Goal: Task Accomplishment & Management: Complete application form

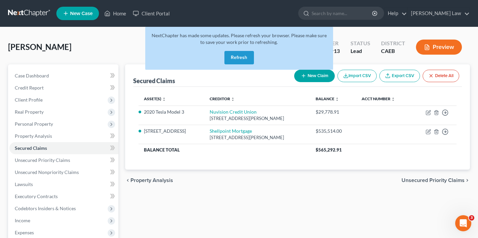
click at [241, 59] on button "Refresh" at bounding box center [239, 57] width 30 height 13
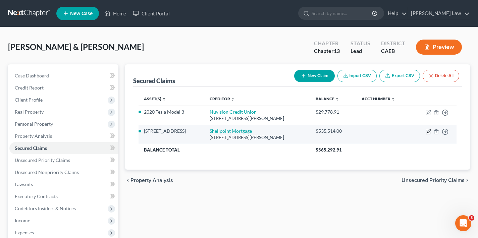
click at [428, 132] on icon "button" at bounding box center [428, 131] width 5 height 5
select select "45"
select select "4"
select select "2"
select select "0"
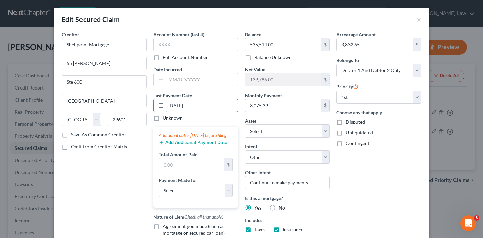
type input "[DATE]"
click at [189, 146] on button "Add Additional Payment Date" at bounding box center [193, 142] width 69 height 5
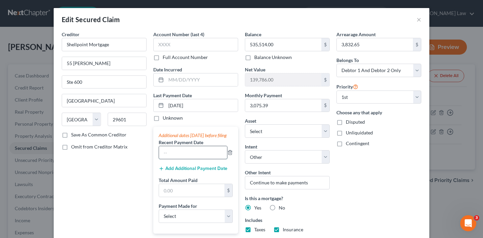
click at [180, 159] on input "text" at bounding box center [193, 152] width 68 height 13
type input "[DATE]"
click at [194, 171] on button "Add Additional Payment Date" at bounding box center [193, 168] width 69 height 5
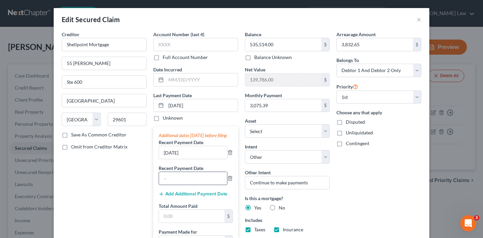
click at [189, 185] on input "text" at bounding box center [193, 178] width 68 height 13
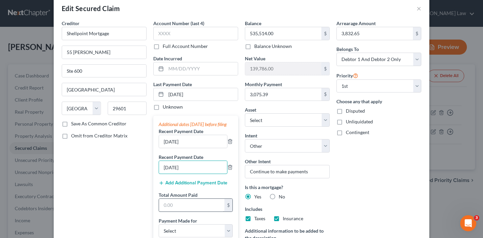
type input "[DATE]"
click at [193, 212] on input "text" at bounding box center [191, 205] width 65 height 13
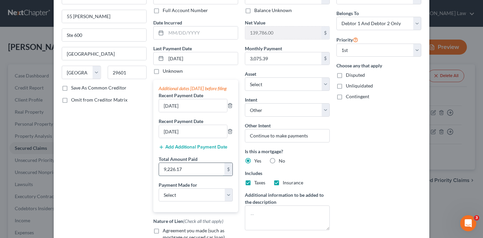
scroll to position [48, 0]
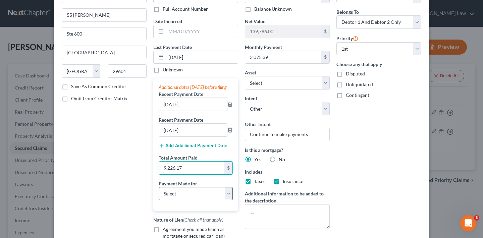
type input "9,226.17"
select select "3"
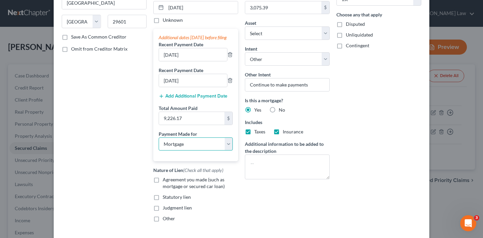
scroll to position [99, 0]
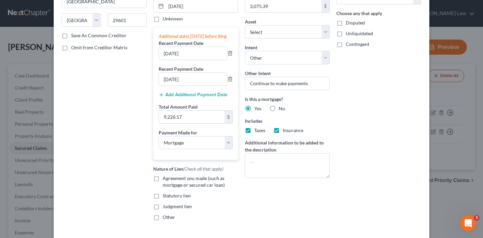
click at [163, 185] on label "Agreement you made (such as mortgage or secured car loan)" at bounding box center [200, 181] width 75 height 13
click at [165, 179] on input "Agreement you made (such as mortgage or secured car loan)" at bounding box center [167, 177] width 4 height 4
checkbox input "true"
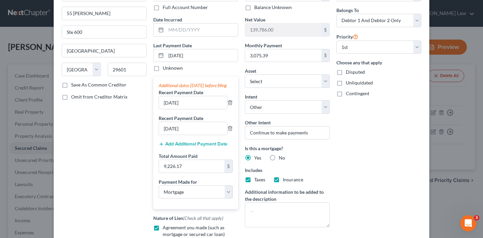
scroll to position [156, 0]
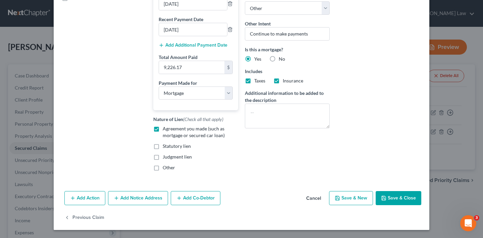
click at [389, 199] on button "Save & Close" at bounding box center [399, 198] width 46 height 14
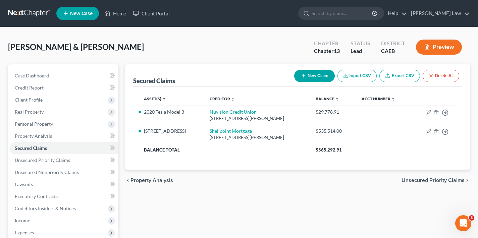
click at [437, 180] on span "Unsecured Priority Claims" at bounding box center [432, 180] width 63 height 5
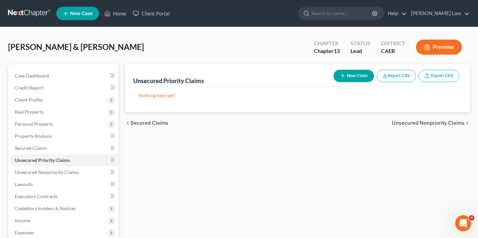
click at [355, 77] on button "New Claim" at bounding box center [353, 76] width 41 height 12
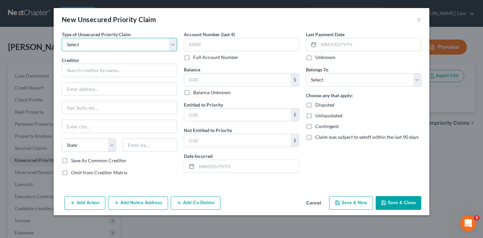
select select "0"
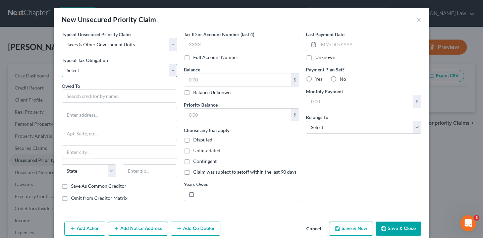
select select "0"
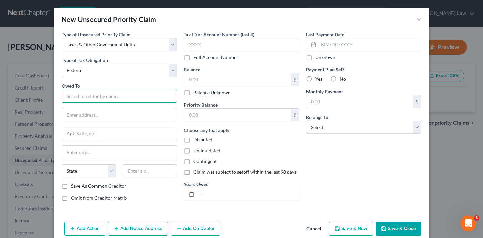
click at [146, 96] on input "text" at bounding box center [119, 96] width 115 height 13
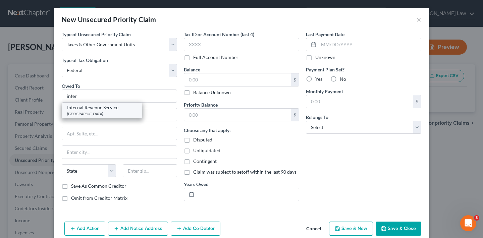
click at [99, 107] on div "Internal Revenue Service" at bounding box center [102, 107] width 70 height 7
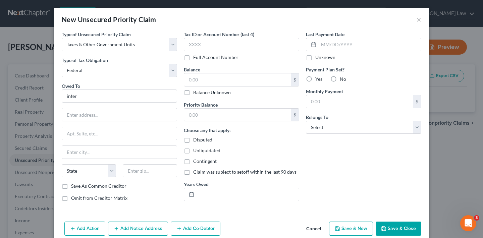
type input "Internal Revenue Service"
type input "P O Box 7346"
type input "[GEOGRAPHIC_DATA]"
select select "39"
type input "19101"
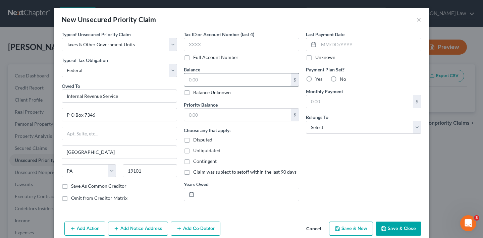
click at [228, 80] on input "text" at bounding box center [237, 79] width 107 height 13
type input "0"
select select "2"
click at [203, 195] on input "text" at bounding box center [247, 194] width 102 height 13
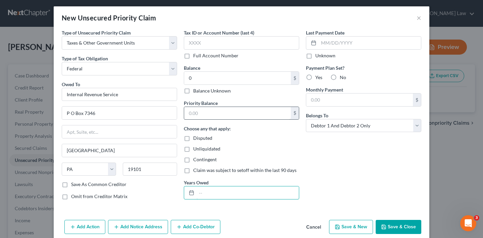
scroll to position [11, 0]
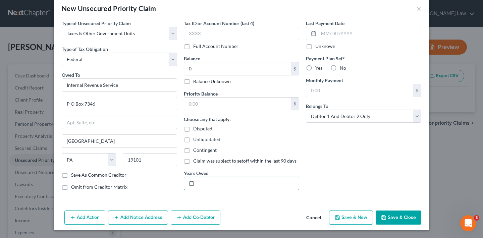
click at [406, 216] on button "Save & Close" at bounding box center [399, 218] width 46 height 14
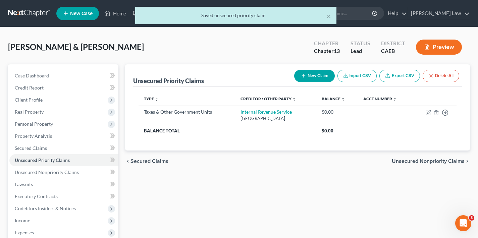
click at [319, 76] on button "New Claim" at bounding box center [314, 76] width 41 height 12
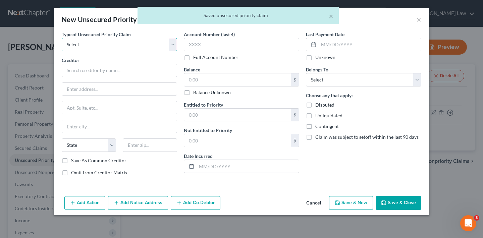
select select "0"
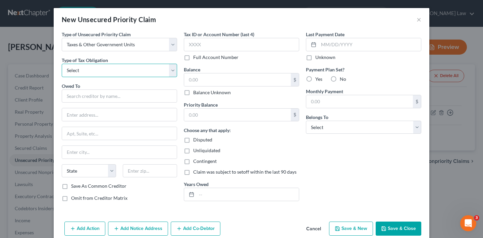
select select "3"
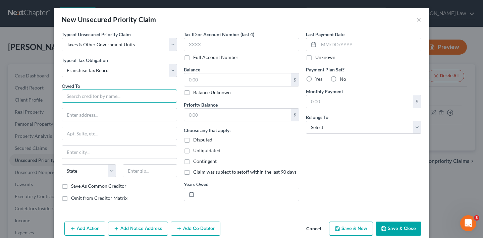
click at [117, 97] on input "text" at bounding box center [119, 96] width 115 height 13
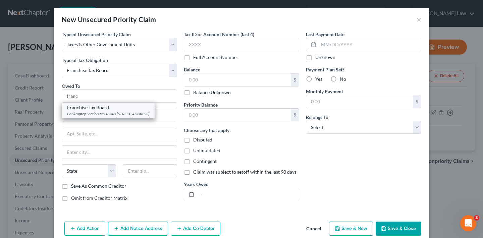
click at [108, 109] on div "Franchise Tax Board" at bounding box center [108, 107] width 82 height 7
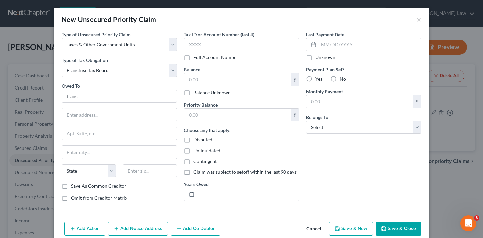
type input "Franchise Tax Board"
type input "Bankruptcy Section MS A-340 P O Box 2952"
type input "[GEOGRAPHIC_DATA]"
select select "4"
type input "95812"
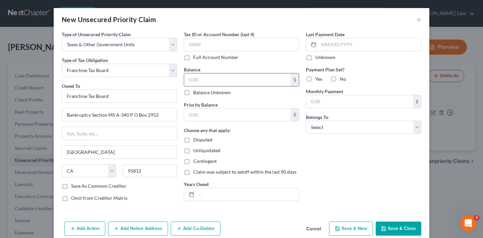
click at [230, 82] on input "text" at bounding box center [237, 79] width 107 height 13
type input "450"
select select "0"
click at [340, 79] on label "No" at bounding box center [343, 79] width 6 height 7
click at [342, 79] on input "No" at bounding box center [344, 78] width 4 height 4
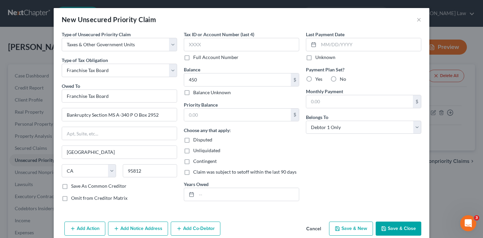
radio input "true"
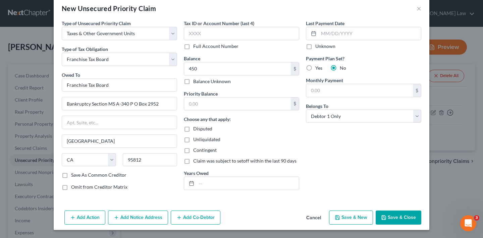
click at [395, 218] on button "Save & Close" at bounding box center [399, 218] width 46 height 14
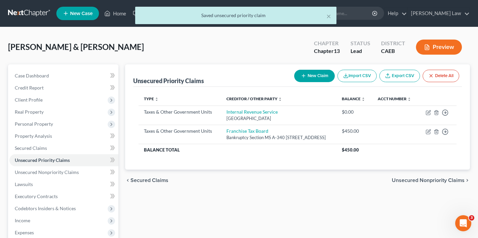
click at [319, 76] on button "New Claim" at bounding box center [314, 76] width 41 height 12
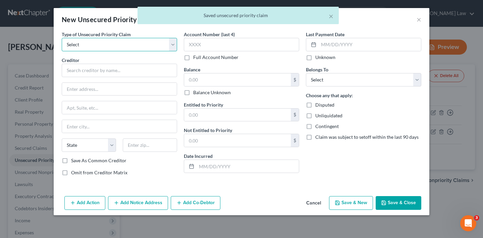
select select "0"
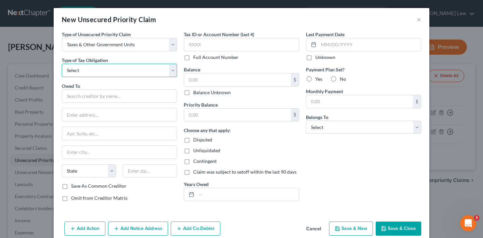
select select "2"
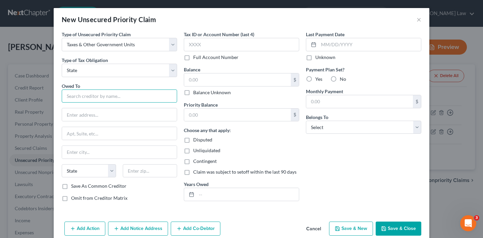
click at [111, 96] on input "text" at bounding box center [119, 96] width 115 height 13
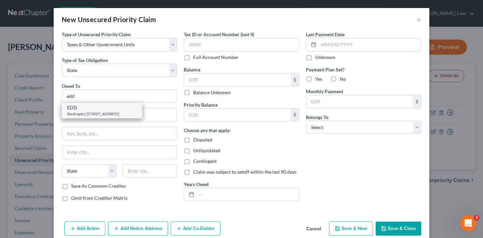
click at [117, 113] on div "Bankruptcy [STREET_ADDRESS]" at bounding box center [102, 114] width 70 height 6
type input "EDD"
type input "Bankruptcy Unit-MIC 92E PO Box 826880"
type input "[GEOGRAPHIC_DATA]"
select select "4"
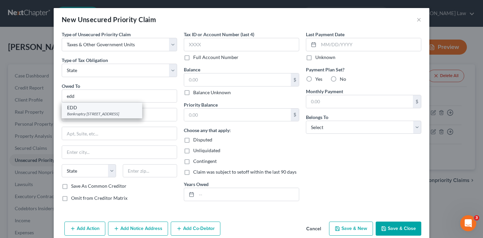
type input "94280"
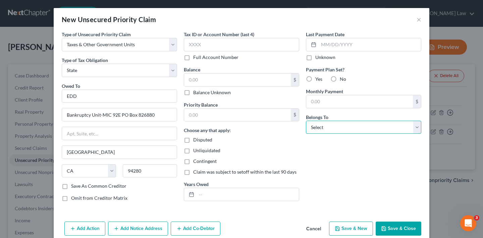
select select "2"
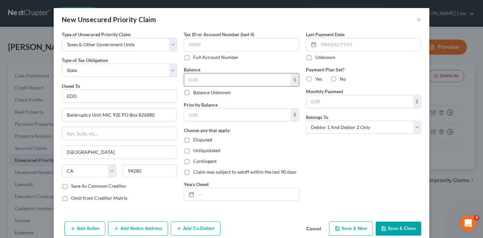
click at [224, 78] on input "text" at bounding box center [237, 79] width 107 height 13
type input "0"
click at [393, 225] on button "Save & Close" at bounding box center [399, 229] width 46 height 14
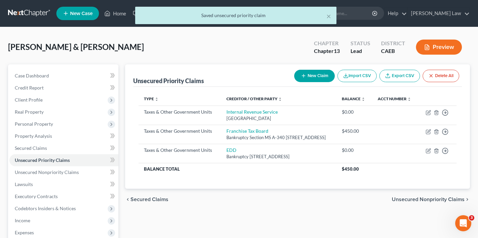
click at [415, 202] on span "Unsecured Nonpriority Claims" at bounding box center [428, 199] width 73 height 5
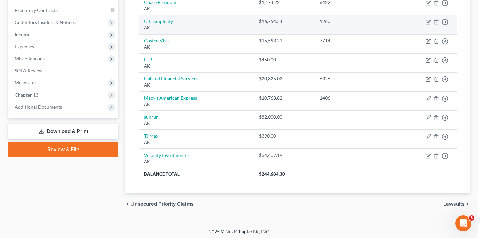
scroll to position [41, 0]
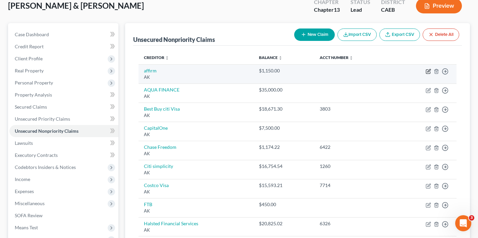
click at [428, 71] on icon "button" at bounding box center [428, 70] width 3 height 3
select select "1"
select select "2"
select select "0"
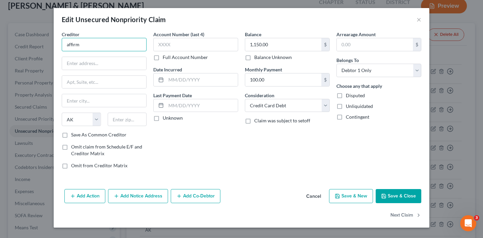
click at [111, 47] on input "affirm" at bounding box center [104, 44] width 85 height 13
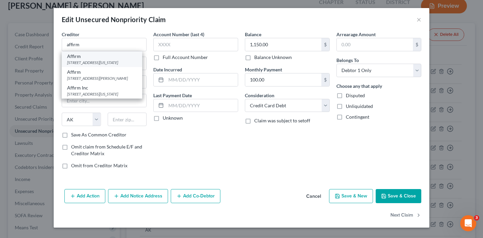
click at [88, 62] on div "[STREET_ADDRESS][US_STATE]" at bounding box center [102, 63] width 70 height 6
type input "Affirm"
type input "[STREET_ADDRESS][US_STATE]"
type input "Fl 12"
type input "[GEOGRAPHIC_DATA]"
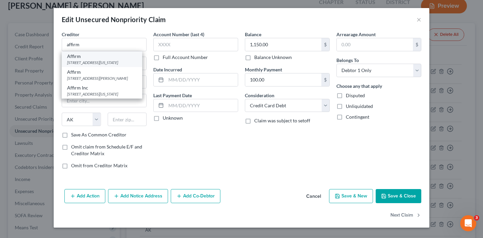
select select "4"
type input "94108"
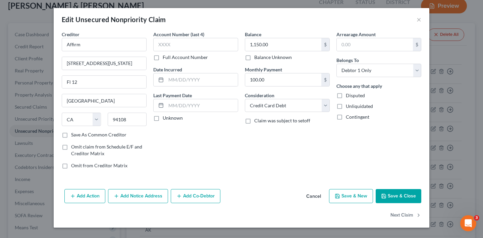
click at [402, 197] on button "Save & Close" at bounding box center [399, 196] width 46 height 14
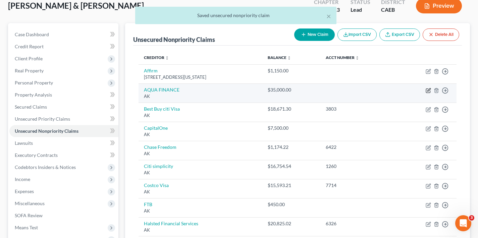
click at [430, 90] on icon "button" at bounding box center [428, 90] width 5 height 5
select select "1"
select select "2"
select select "0"
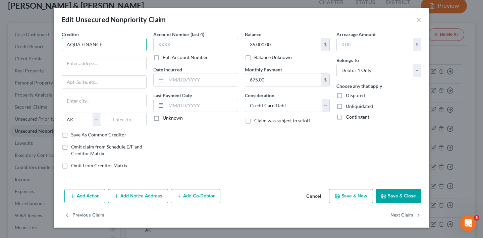
click at [123, 45] on input "AQUA FINANCE" at bounding box center [104, 44] width 85 height 13
type input "AQUA FINANCE"
click at [420, 20] on button "×" at bounding box center [418, 19] width 5 height 8
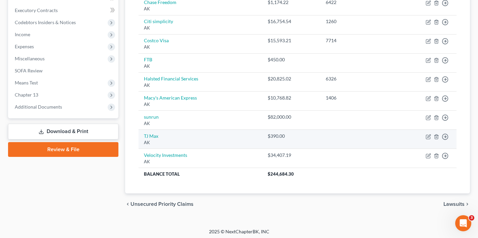
scroll to position [0, 0]
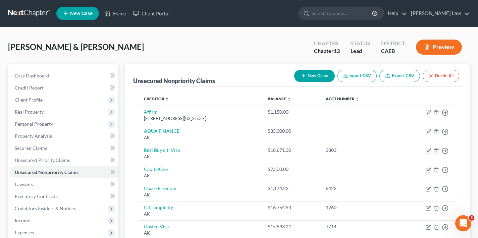
click at [321, 75] on button "New Claim" at bounding box center [314, 76] width 41 height 12
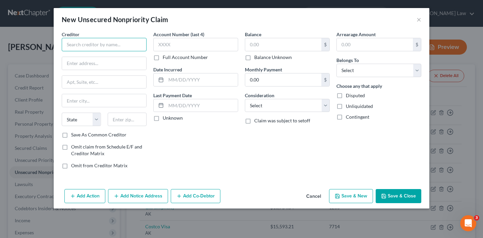
click at [97, 47] on input "text" at bounding box center [104, 44] width 85 height 13
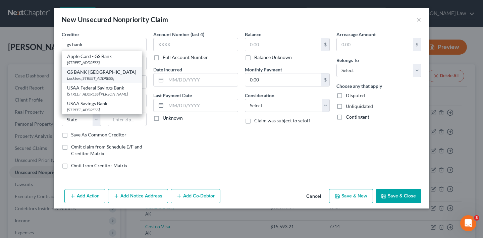
click at [105, 80] on div "Lockbox [STREET_ADDRESS]" at bounding box center [102, 78] width 70 height 6
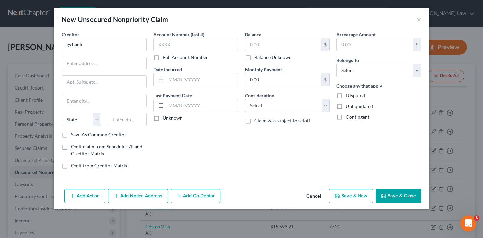
type input "GS BANK [GEOGRAPHIC_DATA]"
type input "Lockbox [STREET_ADDRESS]"
type input "[GEOGRAPHIC_DATA]"
select select "39"
type input "19170"
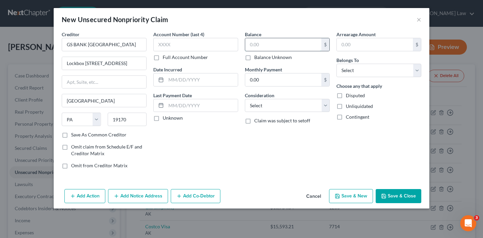
click at [267, 46] on input "text" at bounding box center [283, 44] width 76 height 13
type input "533"
select select "2"
select select "0"
click at [409, 197] on button "Save & Close" at bounding box center [399, 196] width 46 height 14
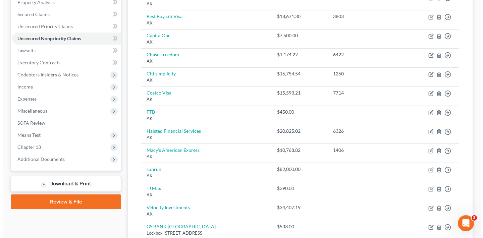
scroll to position [135, 0]
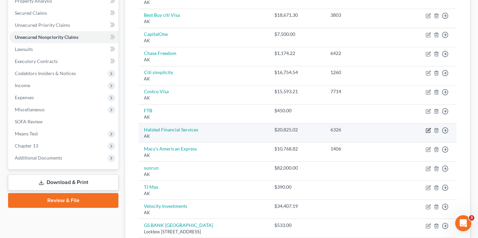
click at [428, 130] on icon "button" at bounding box center [428, 130] width 5 height 5
select select "1"
select select "2"
select select "0"
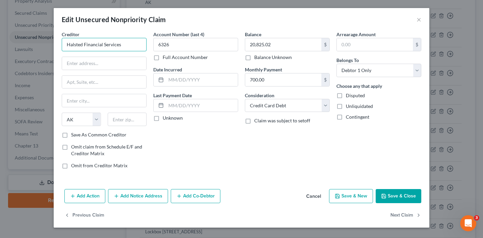
click at [127, 44] on input "Halsted Financial Services" at bounding box center [104, 44] width 85 height 13
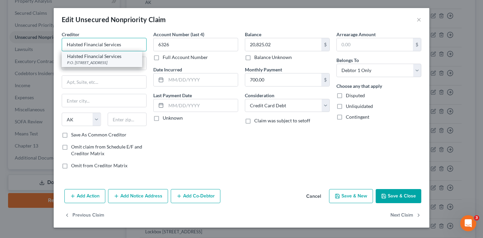
type input "Halsted Financial Services"
click at [111, 61] on div "P.O. [STREET_ADDRESS]" at bounding box center [102, 63] width 70 height 6
type input "P.O. Box 828"
type input "Skokie"
select select "14"
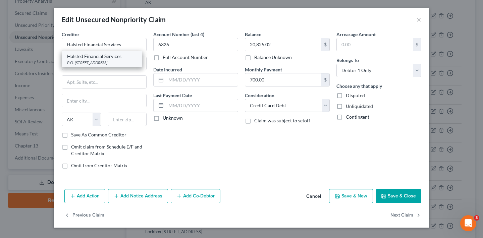
type input "60076"
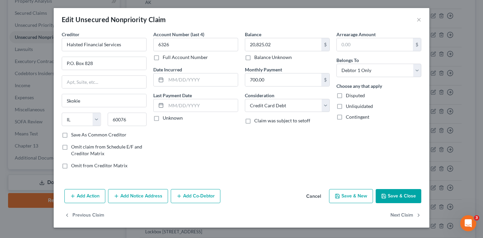
click at [138, 195] on button "Add Notice Address" at bounding box center [138, 196] width 60 height 14
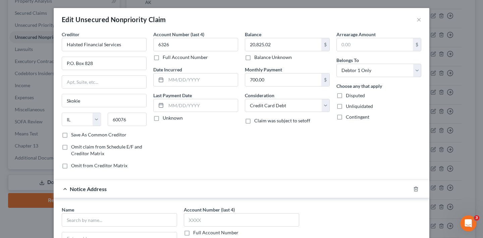
scroll to position [53, 0]
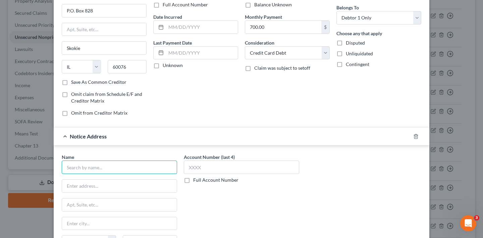
click at [108, 168] on input "text" at bounding box center [119, 167] width 115 height 13
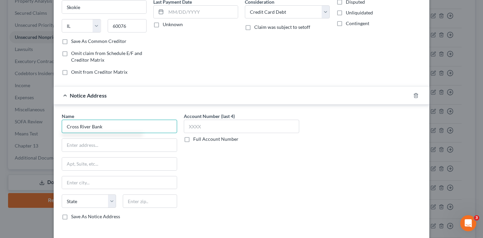
scroll to position [122, 0]
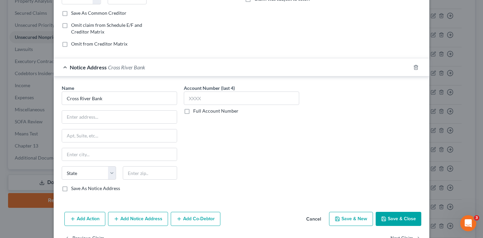
type input "Cross River Bank"
paste input "[STREET_ADDRESS]"
type input "[STREET_ADDRESS]"
type input "07666"
click at [215, 134] on div "Account Number (last 4) Full Account Number" at bounding box center [241, 140] width 122 height 113
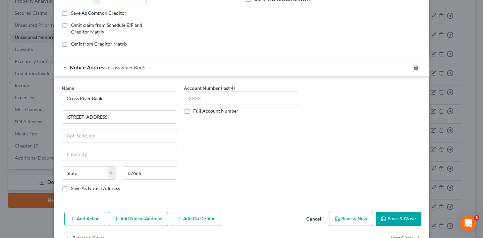
type input "Teaneck"
select select "33"
click at [71, 188] on label "Save As Notice Address" at bounding box center [95, 188] width 49 height 7
click at [74, 188] on input "Save As Notice Address" at bounding box center [76, 187] width 4 height 4
checkbox input "true"
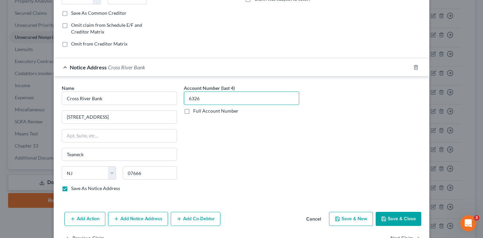
type input "6326"
click at [131, 220] on button "Add Notice Address" at bounding box center [138, 219] width 60 height 14
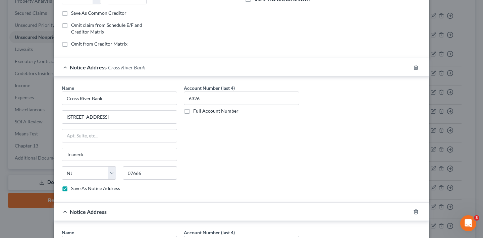
scroll to position [179, 0]
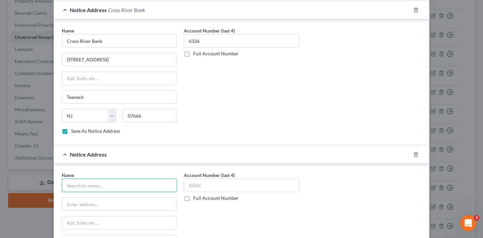
click at [124, 188] on input "text" at bounding box center [119, 185] width 115 height 13
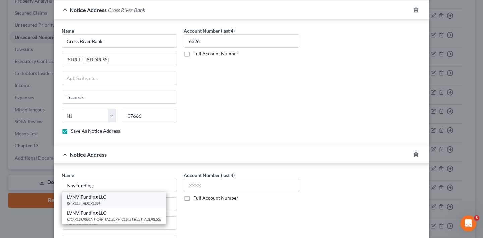
click at [114, 199] on div "LVNV Funding LLC" at bounding box center [114, 197] width 94 height 7
type input "LVNV Funding LLC"
type input "PO BOX 1269"
type input "[GEOGRAPHIC_DATA]"
select select "42"
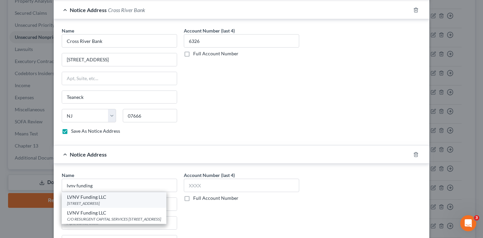
type input "29602"
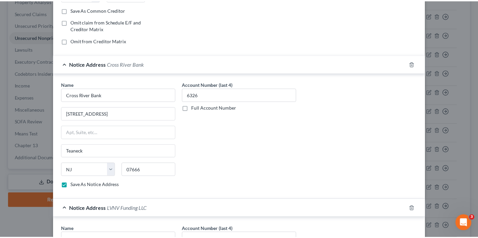
scroll to position [287, 0]
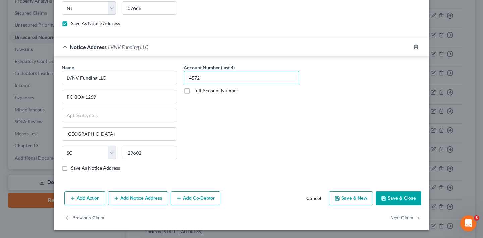
type input "4572"
click at [401, 197] on button "Save & Close" at bounding box center [399, 198] width 46 height 14
checkbox input "false"
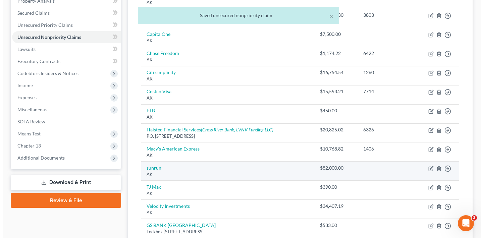
scroll to position [205, 0]
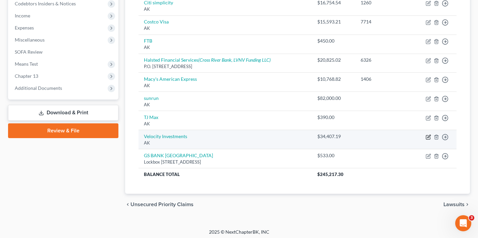
click at [428, 134] on icon "button" at bounding box center [428, 136] width 5 height 5
select select "1"
select select "2"
select select "0"
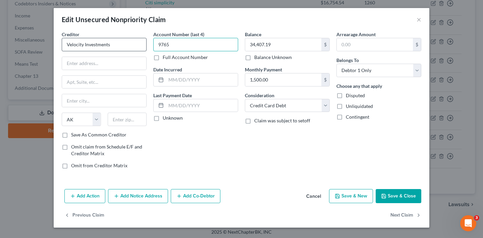
type input "9765"
click at [118, 47] on input "Velocity Investments" at bounding box center [104, 44] width 85 height 13
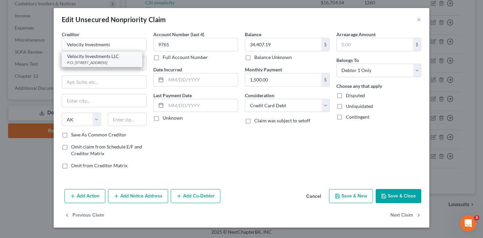
click at [106, 62] on div "P.O. [STREET_ADDRESS]" at bounding box center [102, 63] width 70 height 6
type input "Velocity Investments LLC"
type input "P.O. Box 788"
type input "Wall"
select select "33"
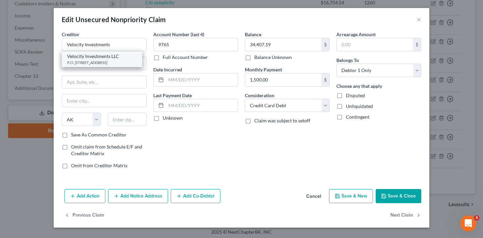
type input "07719"
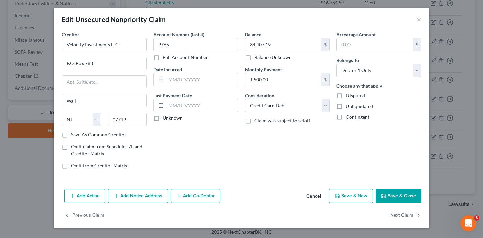
click at [131, 197] on button "Add Notice Address" at bounding box center [138, 196] width 60 height 14
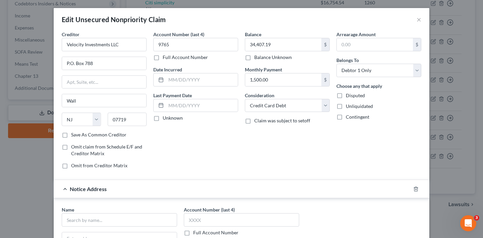
scroll to position [134, 0]
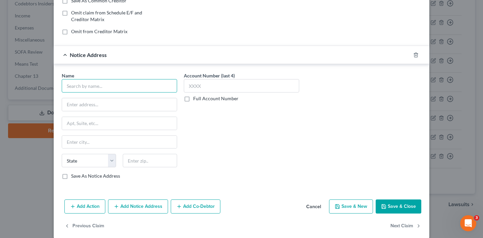
click at [106, 86] on input "text" at bounding box center [119, 85] width 115 height 13
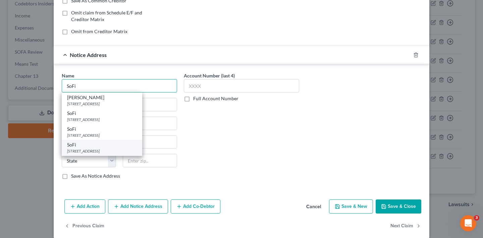
type input "SoFi"
click at [95, 154] on div "[STREET_ADDRESS]" at bounding box center [102, 151] width 70 height 6
type input "[STREET_ADDRESS]"
type input "[GEOGRAPHIC_DATA]"
select select "4"
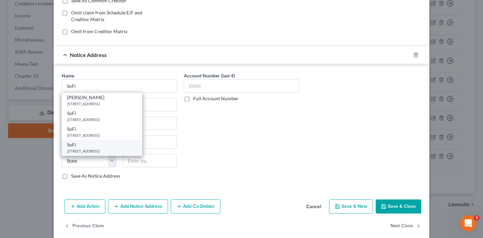
type input "94105"
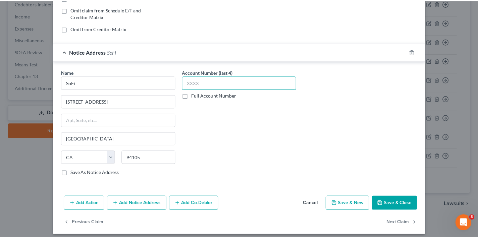
scroll to position [142, 0]
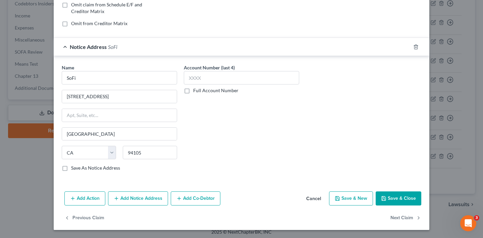
click at [404, 199] on button "Save & Close" at bounding box center [399, 198] width 46 height 14
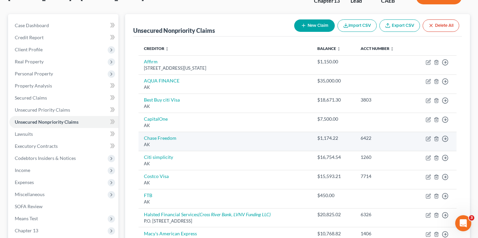
scroll to position [52, 0]
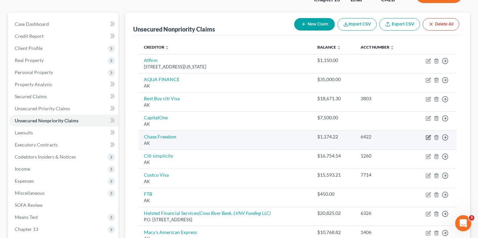
click at [428, 137] on icon "button" at bounding box center [428, 136] width 3 height 3
select select "1"
select select "2"
select select "0"
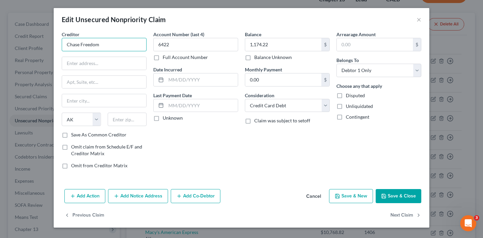
click at [111, 47] on input "Chase Freedom" at bounding box center [104, 44] width 85 height 13
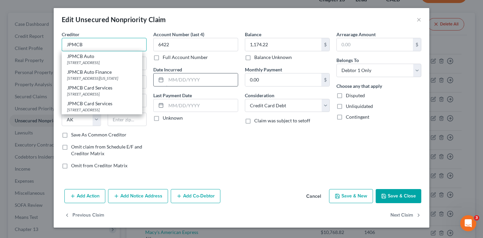
type input "JPMCB"
click at [182, 77] on input "text" at bounding box center [202, 79] width 72 height 13
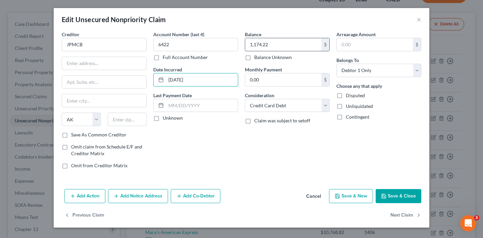
type input "[DATE]"
drag, startPoint x: 266, startPoint y: 46, endPoint x: 248, endPoint y: 45, distance: 17.4
click at [248, 45] on input "1,174.22" at bounding box center [283, 44] width 76 height 13
type input "1,241"
click at [123, 47] on input "JPMCB" at bounding box center [104, 44] width 85 height 13
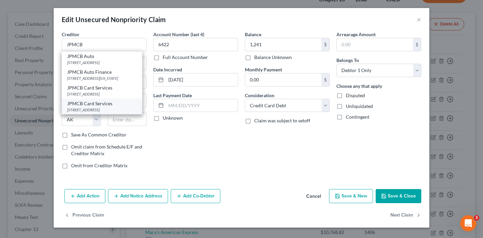
click at [99, 113] on div "[STREET_ADDRESS]" at bounding box center [102, 110] width 70 height 6
type input "JPMCB Card Services"
type input "PO BOX 15369"
type input "Wilmington"
select select "7"
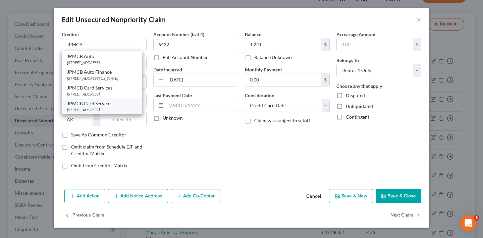
type input "19850"
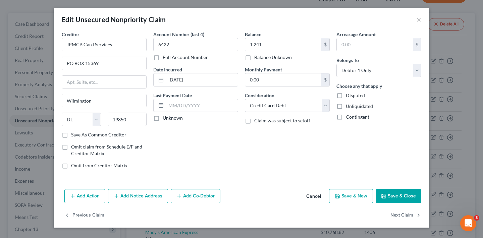
click at [412, 197] on button "Save & Close" at bounding box center [399, 196] width 46 height 14
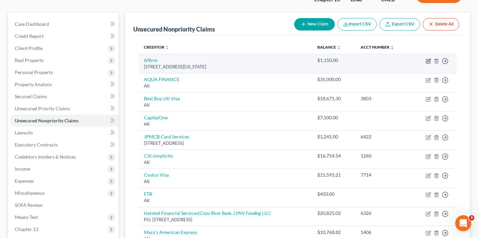
click at [428, 60] on icon "button" at bounding box center [428, 60] width 3 height 3
select select "4"
select select "2"
select select "0"
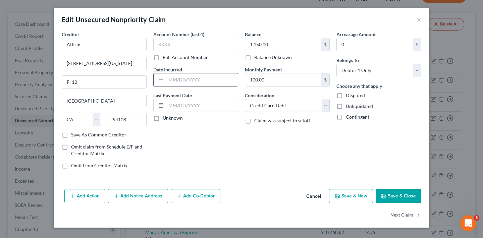
click at [202, 79] on input "text" at bounding box center [202, 79] width 72 height 13
type input "[DATE]"
click at [411, 195] on button "Save & Close" at bounding box center [399, 196] width 46 height 14
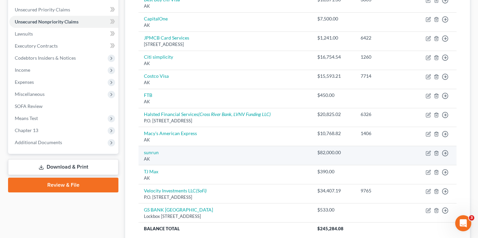
scroll to position [158, 0]
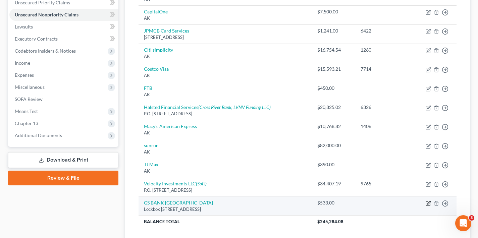
click at [430, 201] on icon "button" at bounding box center [428, 202] width 3 height 3
select select "39"
select select "2"
select select "0"
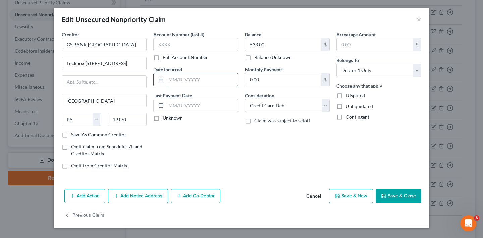
click at [173, 79] on input "text" at bounding box center [202, 79] width 72 height 13
type input "[DATE]"
click at [400, 196] on button "Save & Close" at bounding box center [399, 196] width 46 height 14
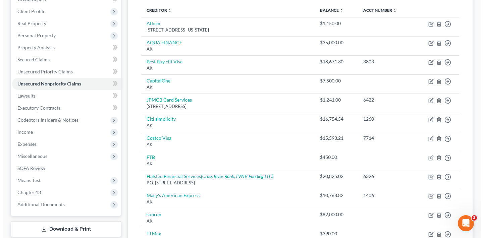
scroll to position [0, 0]
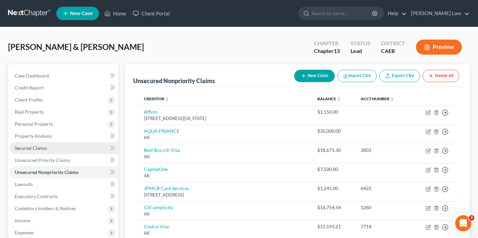
click at [55, 149] on link "Secured Claims" at bounding box center [63, 148] width 109 height 12
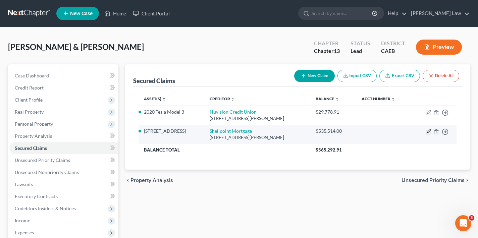
click at [429, 130] on icon "button" at bounding box center [428, 130] width 3 height 3
select select "45"
select select "3"
select select "4"
select select "2"
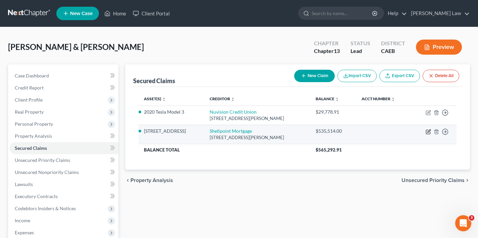
select select "0"
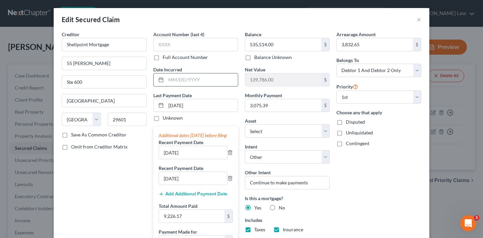
click at [189, 80] on input "text" at bounding box center [202, 79] width 72 height 13
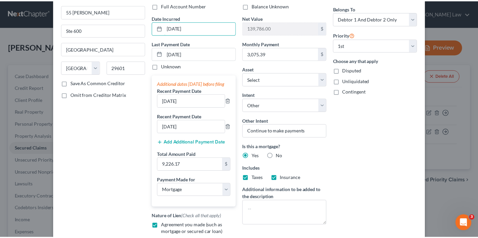
scroll to position [156, 0]
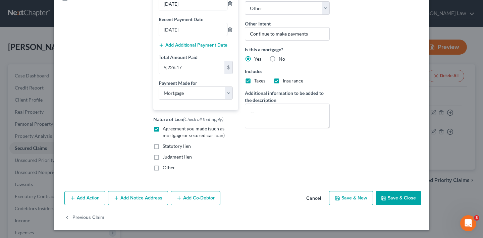
type input "[DATE]"
click at [400, 195] on button "Save & Close" at bounding box center [399, 198] width 46 height 14
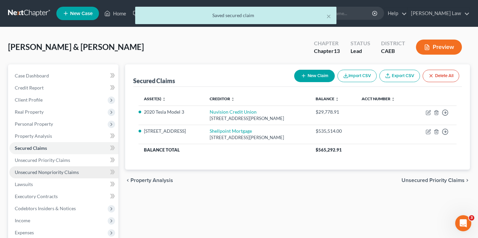
click at [45, 173] on span "Unsecured Nonpriority Claims" at bounding box center [47, 172] width 64 height 6
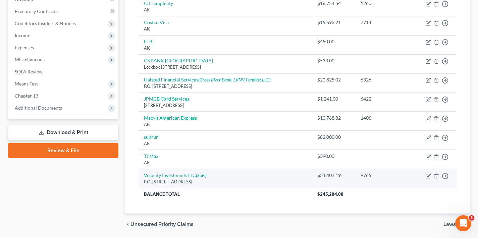
scroll to position [173, 0]
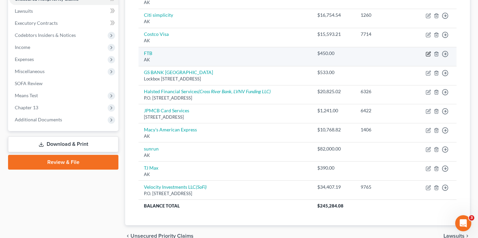
click at [428, 52] on icon "button" at bounding box center [428, 53] width 5 height 5
select select "1"
select select "7"
select select "0"
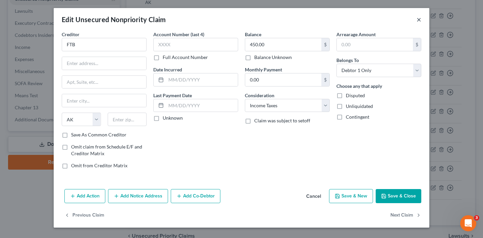
click at [419, 19] on button "×" at bounding box center [418, 19] width 5 height 8
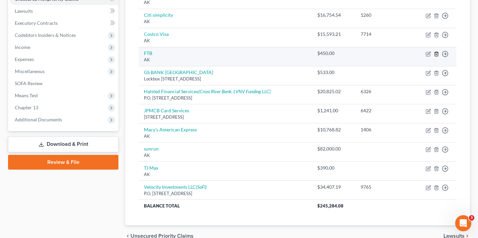
click at [437, 54] on line "button" at bounding box center [437, 54] width 0 height 1
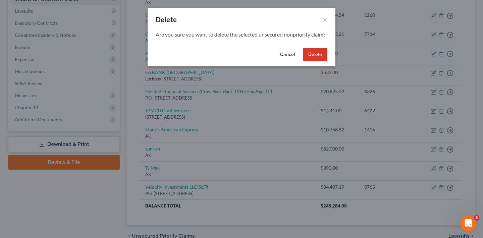
click at [313, 61] on button "Delete" at bounding box center [315, 54] width 24 height 13
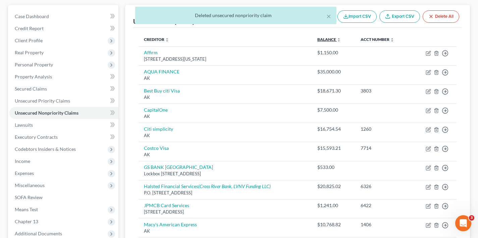
scroll to position [0, 0]
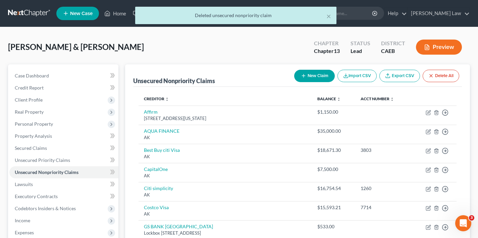
click at [322, 75] on button "New Claim" at bounding box center [314, 76] width 41 height 12
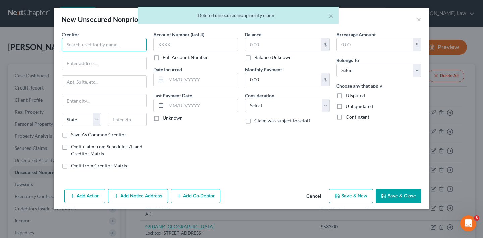
click at [127, 46] on input "text" at bounding box center [104, 44] width 85 height 13
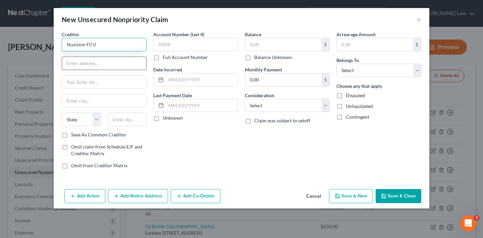
type input "Nuvision FCU"
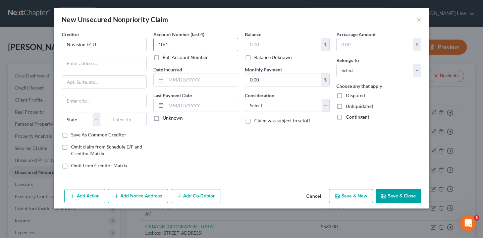
type input "10/1"
click at [419, 19] on button "×" at bounding box center [418, 19] width 5 height 8
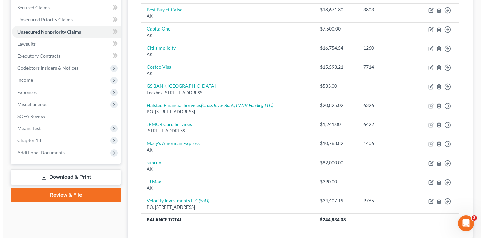
scroll to position [166, 0]
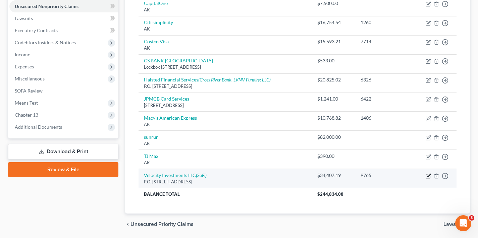
click at [429, 174] on icon "button" at bounding box center [428, 175] width 3 height 3
select select "33"
select select "2"
select select "0"
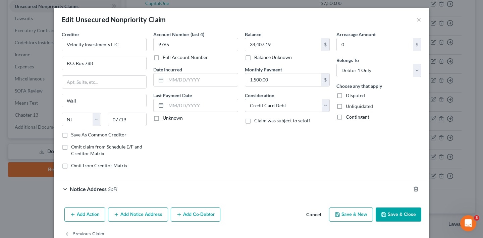
scroll to position [16, 0]
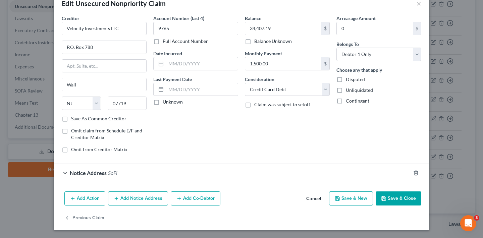
click at [91, 174] on span "Notice Address" at bounding box center [88, 173] width 37 height 6
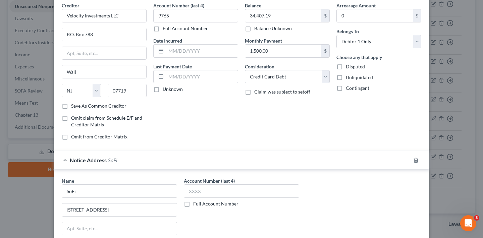
scroll to position [59, 0]
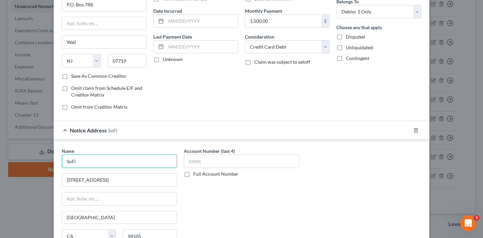
click at [97, 163] on input "SoFi" at bounding box center [119, 161] width 115 height 13
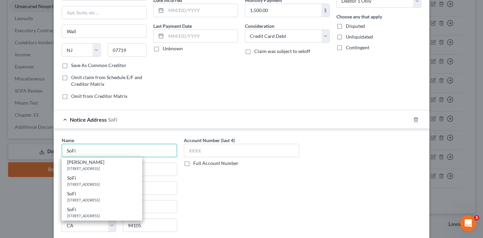
scroll to position [100, 0]
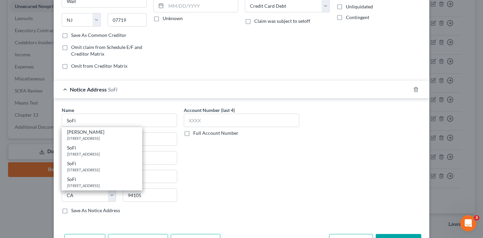
click at [215, 168] on div "Account Number (last 4) Full Account Number" at bounding box center [241, 163] width 122 height 113
type input "SoFi"
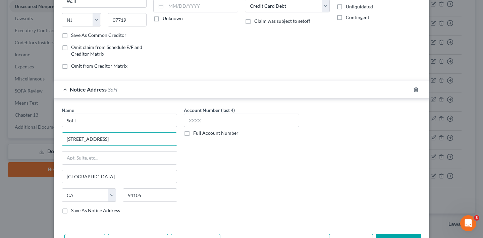
drag, startPoint x: 103, startPoint y: 139, endPoint x: 56, endPoint y: 140, distance: 47.3
type input "[STREET_ADDRESS]"
drag, startPoint x: 143, startPoint y: 193, endPoint x: 114, endPoint y: 194, distance: 28.2
type input "84121"
click at [233, 179] on div "Account Number (last 4) Full Account Number" at bounding box center [241, 163] width 122 height 113
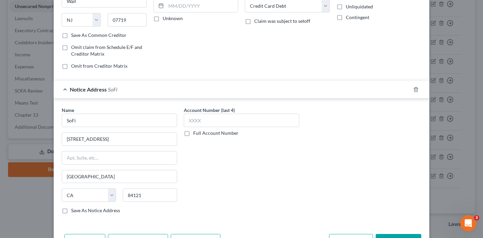
type input "[GEOGRAPHIC_DATA]"
select select "46"
drag, startPoint x: 97, startPoint y: 177, endPoint x: 63, endPoint y: 177, distance: 34.2
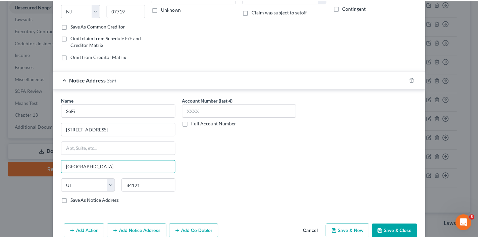
scroll to position [142, 0]
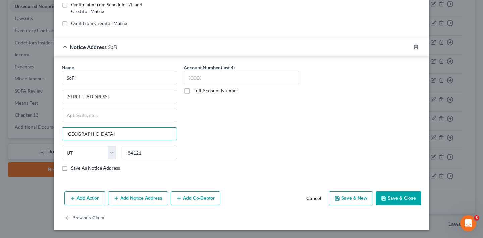
type input "[GEOGRAPHIC_DATA]"
click at [71, 169] on label "Save As Notice Address" at bounding box center [95, 168] width 49 height 7
click at [74, 169] on input "Save As Notice Address" at bounding box center [76, 167] width 4 height 4
click at [395, 201] on button "Save & Close" at bounding box center [399, 198] width 46 height 14
checkbox input "false"
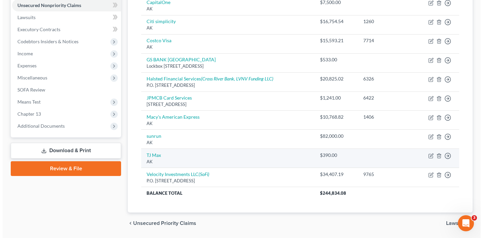
scroll to position [0, 0]
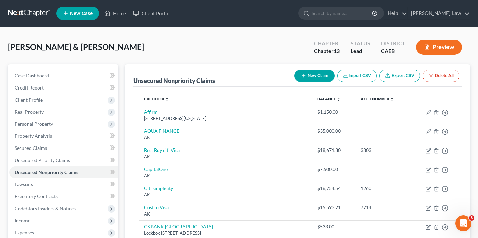
click at [306, 76] on button "New Claim" at bounding box center [314, 76] width 41 height 12
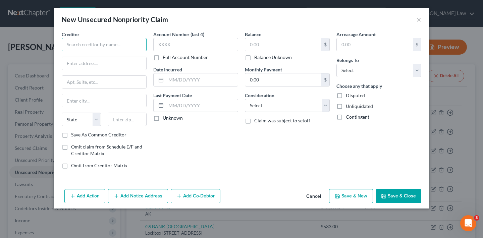
click at [94, 47] on input "text" at bounding box center [104, 44] width 85 height 13
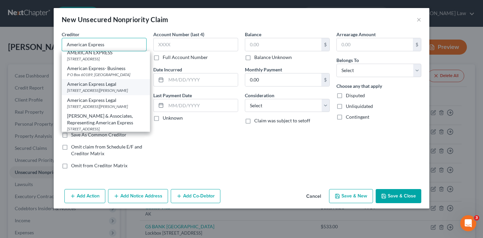
scroll to position [88, 0]
type input "American Express"
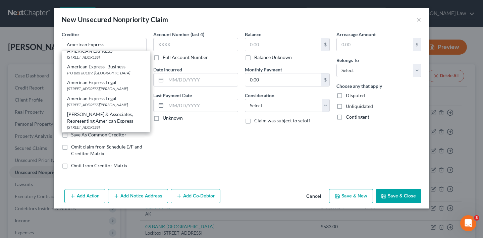
click at [184, 137] on div "Account Number (last 4) Full Account Number Date Incurred Last Payment Date Unk…" at bounding box center [196, 103] width 92 height 144
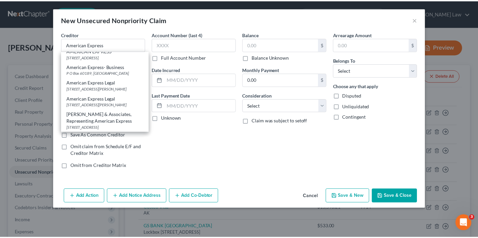
scroll to position [0, 0]
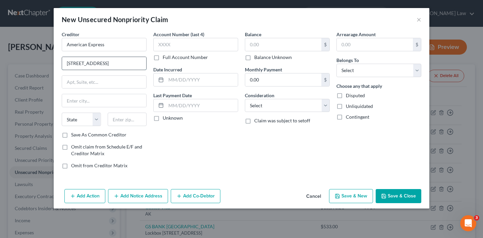
type input "[STREET_ADDRESS]"
type input "45040"
click at [204, 144] on div "Account Number (last 4) Full Account Number Date Incurred Last Payment Date Unk…" at bounding box center [196, 103] width 92 height 144
type input "[PERSON_NAME]"
select select "36"
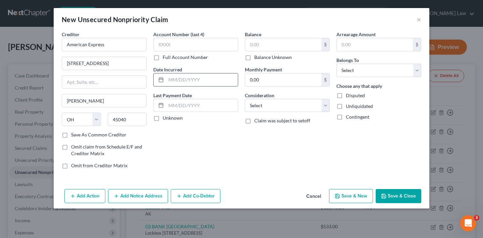
click at [194, 80] on input "text" at bounding box center [202, 79] width 72 height 13
type input "[DATE]"
click at [273, 44] on input "text" at bounding box center [283, 44] width 76 height 13
type input "10,768"
select select "0"
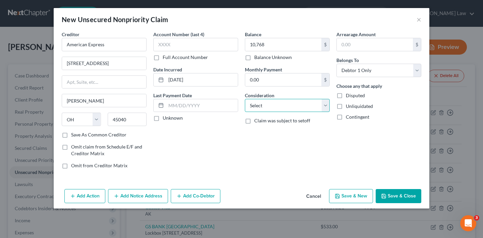
select select "2"
click at [402, 197] on button "Save & Close" at bounding box center [399, 196] width 46 height 14
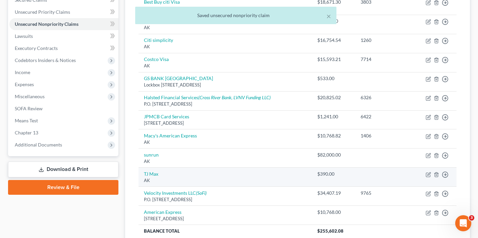
scroll to position [194, 0]
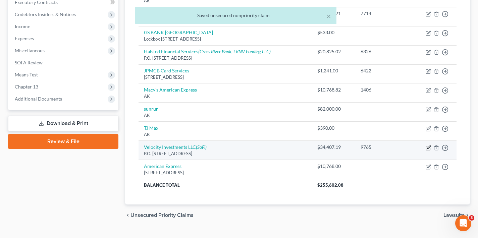
click at [428, 145] on icon "button" at bounding box center [428, 147] width 5 height 5
select select "33"
select select "2"
select select "0"
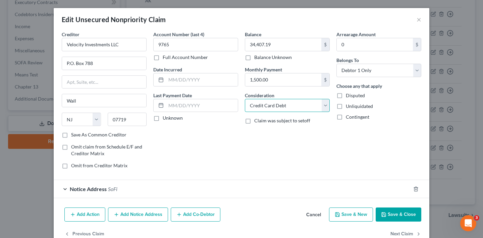
select select "1"
click at [400, 215] on button "Save & Close" at bounding box center [399, 215] width 46 height 14
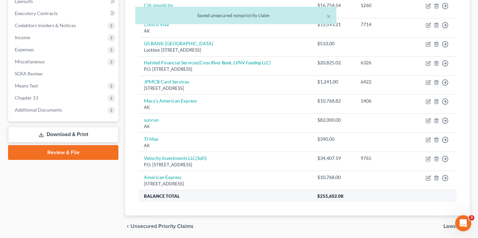
scroll to position [182, 0]
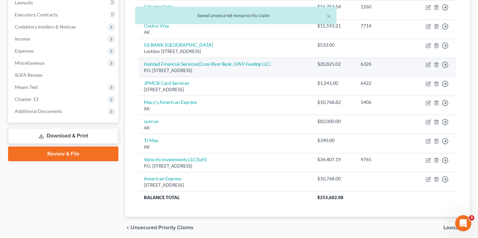
click at [429, 60] on td "Move to D Move to E Move to G Move to Notice Only" at bounding box center [434, 67] width 46 height 19
click at [427, 63] on icon "button" at bounding box center [428, 64] width 5 height 5
select select "14"
select select "2"
select select "0"
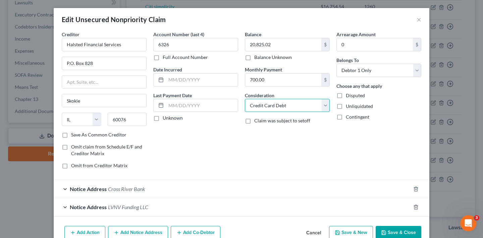
select select "1"
click at [404, 229] on button "Save & Close" at bounding box center [399, 233] width 46 height 14
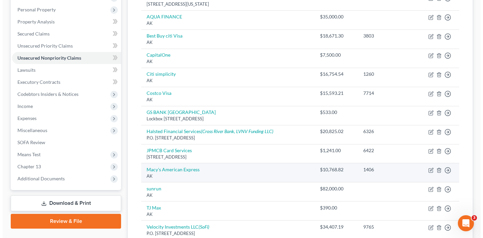
scroll to position [62, 0]
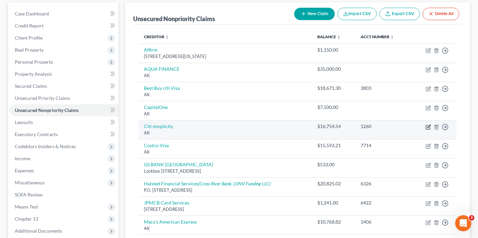
click at [428, 125] on icon "button" at bounding box center [428, 126] width 5 height 5
select select "1"
select select "2"
select select "0"
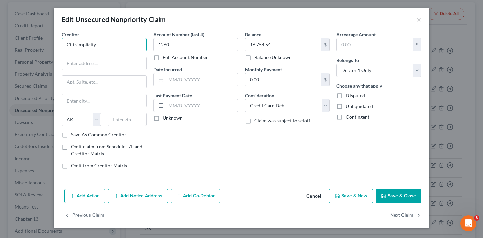
drag, startPoint x: 98, startPoint y: 44, endPoint x: 54, endPoint y: 43, distance: 43.9
click at [54, 43] on div "Creditor * Citi simplicity State [US_STATE] AK AR AZ CA CO CT DE DC [GEOGRAPHIC…" at bounding box center [242, 109] width 376 height 156
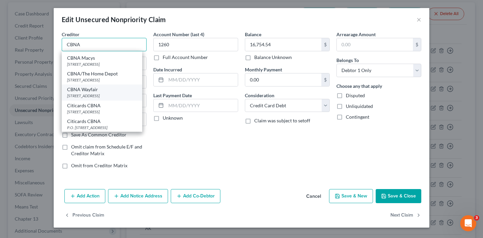
scroll to position [0, 0]
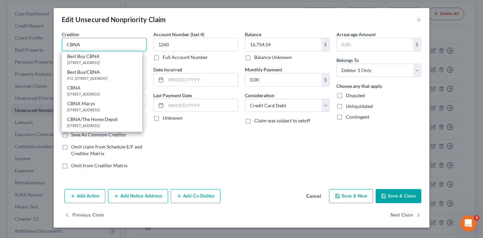
type input "CBNA"
click at [220, 153] on div "Account Number (last 4) 1260 Full Account Number Date Incurred Last Payment Dat…" at bounding box center [196, 103] width 92 height 144
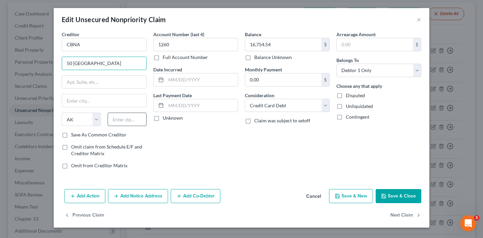
type input "50 [GEOGRAPHIC_DATA]"
type input "60007"
click at [176, 160] on div "Account Number (last 4) 1260 Full Account Number Date Incurred Last Payment Dat…" at bounding box center [196, 103] width 92 height 144
type input "[GEOGRAPHIC_DATA]"
select select "14"
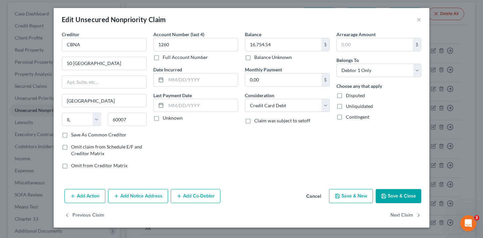
click at [71, 135] on label "Save As Common Creditor" at bounding box center [98, 134] width 55 height 7
click at [74, 135] on input "Save As Common Creditor" at bounding box center [76, 133] width 4 height 4
checkbox input "true"
drag, startPoint x: 273, startPoint y: 44, endPoint x: 238, endPoint y: 45, distance: 34.9
click at [238, 45] on div "Creditor * CBNA [GEOGRAPHIC_DATA] [GEOGRAPHIC_DATA] [US_STATE][GEOGRAPHIC_DATA]…" at bounding box center [241, 103] width 366 height 144
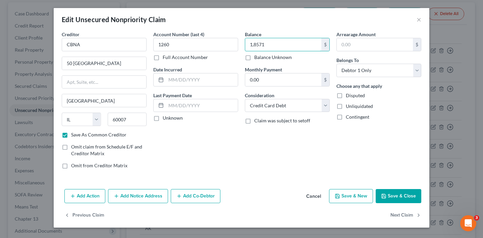
type input "18,571"
click at [208, 79] on input "text" at bounding box center [202, 79] width 72 height 13
type input "[DATE]"
click at [406, 194] on button "Save & Close" at bounding box center [399, 196] width 46 height 14
checkbox input "false"
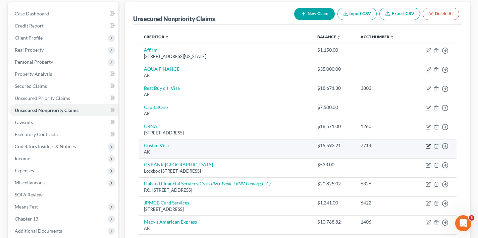
click at [427, 146] on icon "button" at bounding box center [428, 146] width 5 height 5
select select "1"
select select "2"
select select "0"
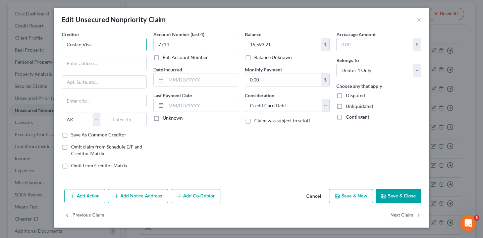
drag, startPoint x: 110, startPoint y: 46, endPoint x: 57, endPoint y: 41, distance: 53.9
click at [57, 41] on div "Creditor * Costco Visa State [US_STATE] AK AR AZ CA CO [GEOGRAPHIC_DATA] DE DC …" at bounding box center [242, 109] width 376 height 156
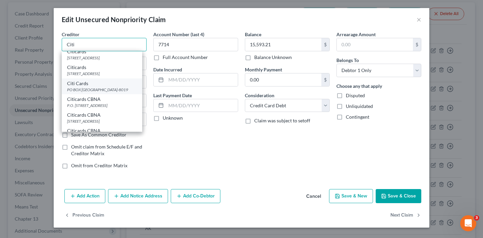
scroll to position [69, 0]
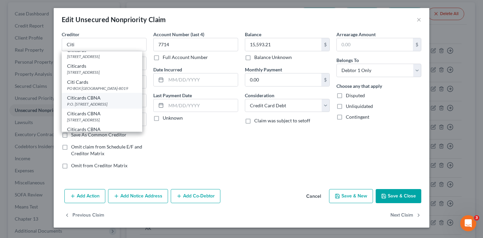
click at [102, 107] on div "P.O. [STREET_ADDRESS]" at bounding box center [102, 104] width 70 height 6
type input "Citicards CBNA"
type input "P.O. Box 6190"
type input "[GEOGRAPHIC_DATA]"
select select "43"
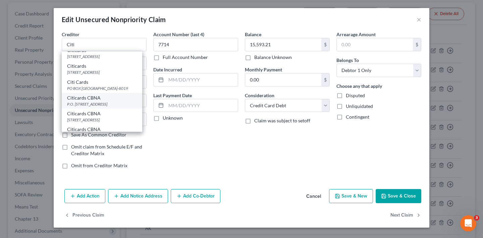
type input "57117"
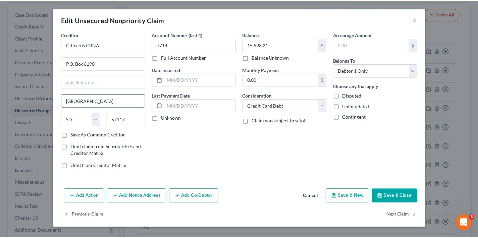
scroll to position [0, 0]
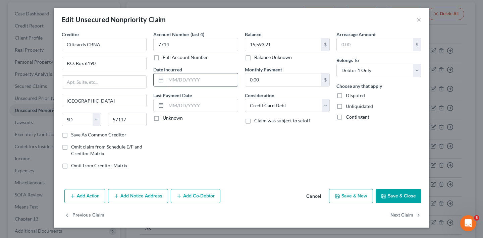
click at [208, 83] on input "text" at bounding box center [202, 79] width 72 height 13
type input "[DATE]"
click at [396, 198] on button "Save & Close" at bounding box center [399, 196] width 46 height 14
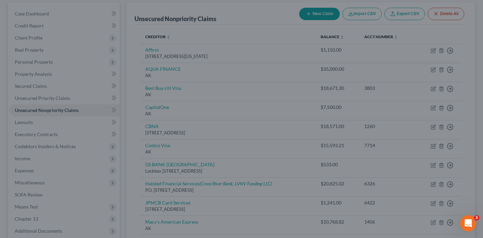
type input "0"
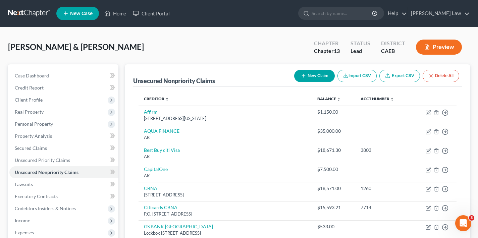
click at [313, 73] on button "New Claim" at bounding box center [314, 76] width 41 height 12
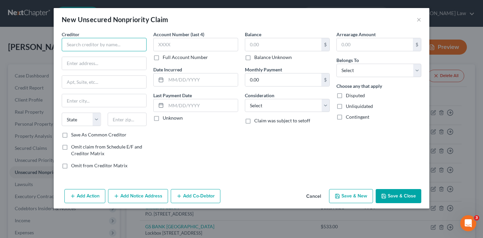
click at [107, 44] on input "text" at bounding box center [104, 44] width 85 height 13
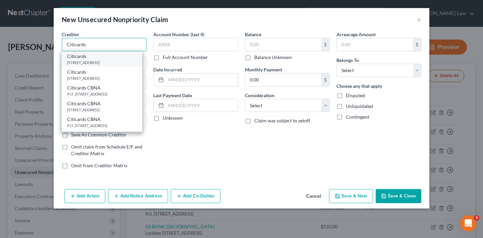
type input "Citicards"
click at [110, 61] on div "[STREET_ADDRESS]" at bounding box center [102, 63] width 70 height 6
type input "PO Box 6241"
type input "[GEOGRAPHIC_DATA]"
select select "43"
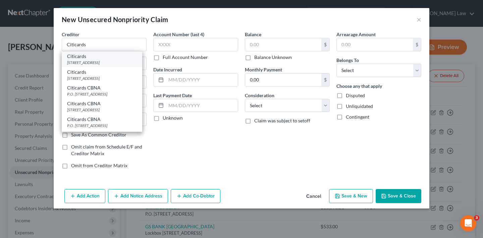
type input "57117"
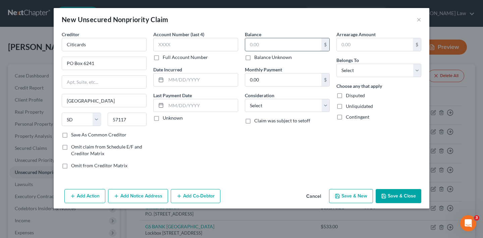
click at [275, 44] on input "text" at bounding box center [283, 44] width 76 height 13
type input "16,754"
select select "0"
click at [178, 77] on input "text" at bounding box center [202, 79] width 72 height 13
type input "[DATE]"
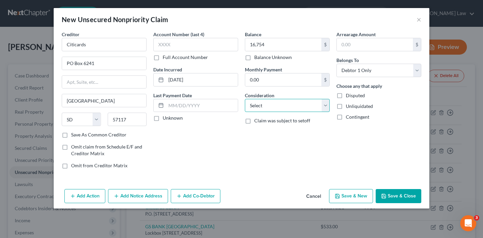
select select "2"
click at [410, 198] on button "Save & Close" at bounding box center [399, 196] width 46 height 14
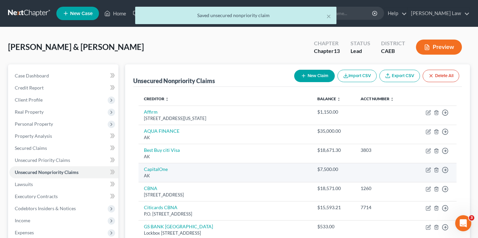
scroll to position [64, 0]
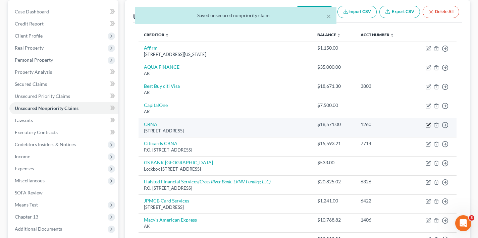
click at [429, 124] on icon "button" at bounding box center [428, 124] width 5 height 5
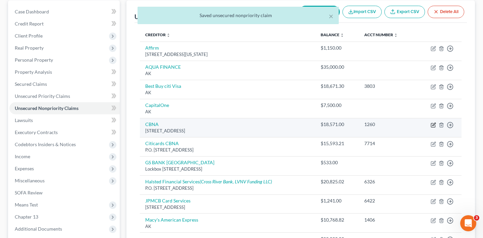
select select "14"
select select "2"
select select "0"
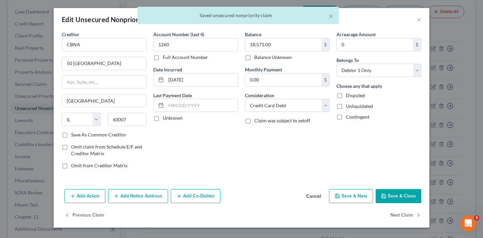
click at [418, 17] on div "× Saved unsecured nonpriority claim" at bounding box center [238, 17] width 483 height 21
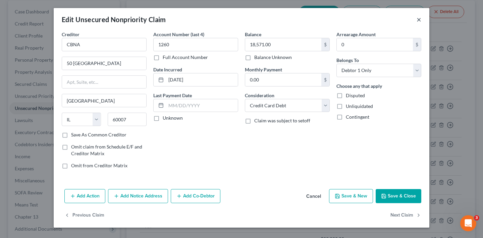
click at [419, 20] on button "×" at bounding box center [418, 19] width 5 height 8
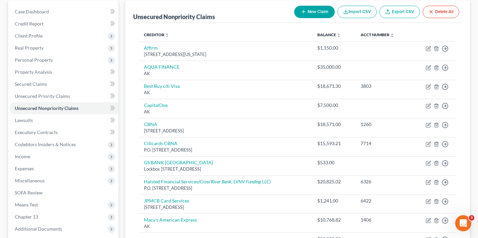
scroll to position [14, 0]
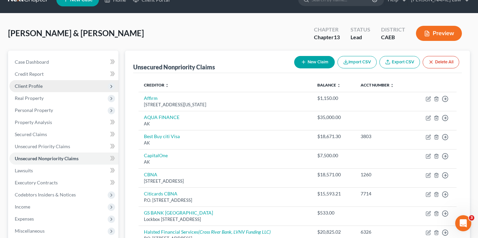
click at [37, 86] on span "Client Profile" at bounding box center [29, 86] width 28 height 6
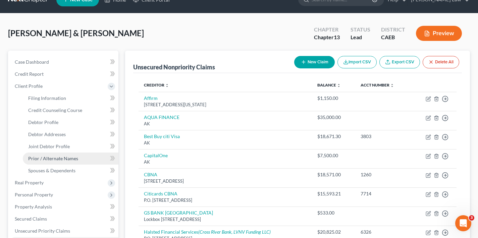
click at [49, 157] on span "Prior / Alternate Names" at bounding box center [53, 159] width 50 height 6
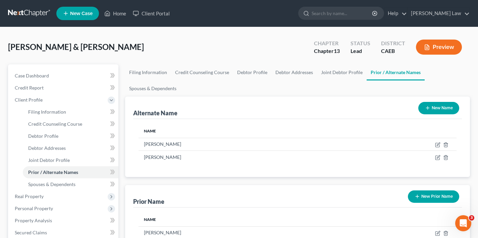
click at [443, 105] on button "New Name" at bounding box center [438, 108] width 41 height 12
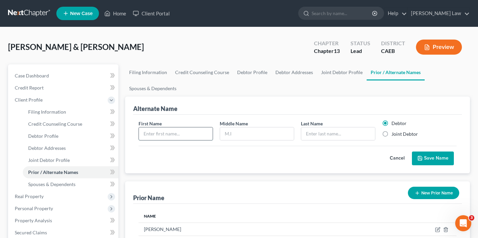
click at [189, 136] on input "text" at bounding box center [176, 133] width 74 height 13
type input "Manual"
type input "A"
type input "[PERSON_NAME]"
click at [445, 159] on button "Save Name" at bounding box center [433, 159] width 42 height 14
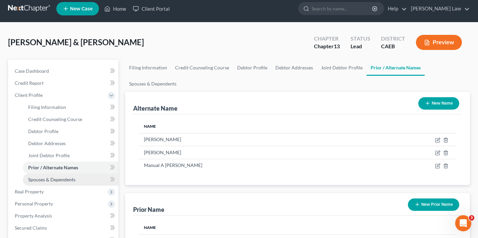
scroll to position [133, 0]
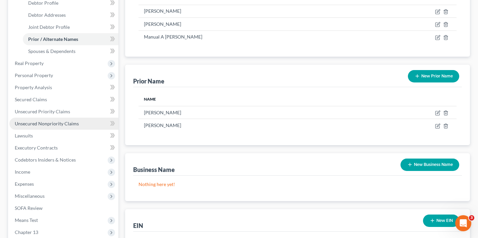
click at [50, 123] on span "Unsecured Nonpriority Claims" at bounding box center [47, 124] width 64 height 6
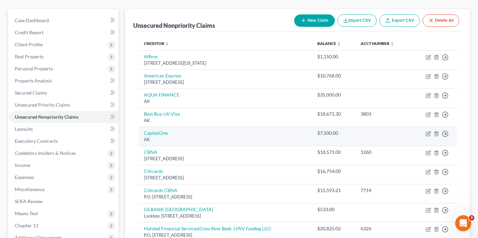
scroll to position [30, 0]
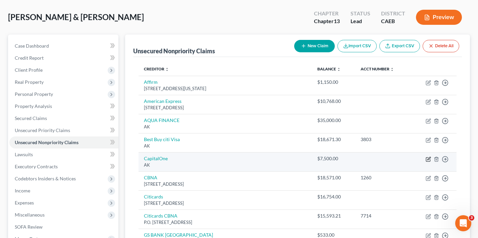
click at [428, 158] on icon "button" at bounding box center [428, 158] width 3 height 3
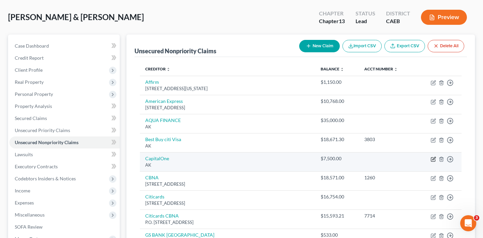
select select "1"
select select "2"
select select "0"
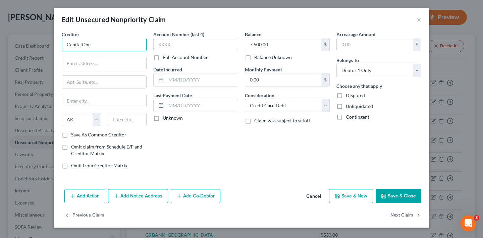
click at [83, 44] on input "CapitalOne" at bounding box center [104, 44] width 85 height 13
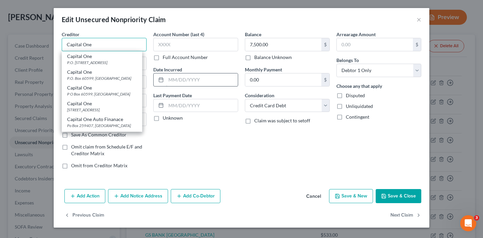
type input "Capital One"
click at [210, 81] on input "text" at bounding box center [202, 79] width 72 height 13
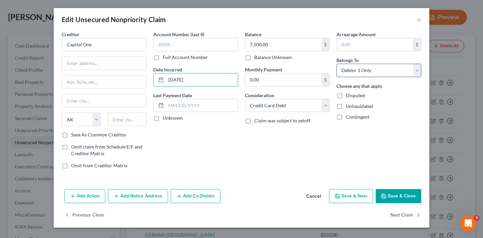
type input "[DATE]"
select select "1"
drag, startPoint x: 267, startPoint y: 44, endPoint x: 232, endPoint y: 44, distance: 34.5
click at [232, 44] on div "Creditor * Capital One State [US_STATE] AK AR AZ CA CO CT DE DC [GEOGRAPHIC_DAT…" at bounding box center [241, 103] width 366 height 144
type input "12,281"
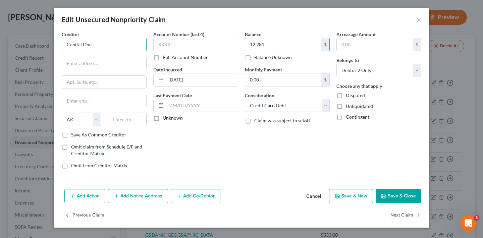
click at [95, 39] on input "Capital One" at bounding box center [104, 44] width 85 height 13
click at [94, 46] on input "Capital One" at bounding box center [104, 44] width 85 height 13
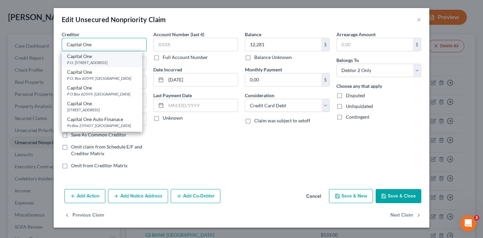
type input "Capital One"
click at [95, 60] on div "P.O. [STREET_ADDRESS]" at bounding box center [102, 63] width 70 height 6
type input "P.O. Box 31293"
type input "[GEOGRAPHIC_DATA]"
select select "46"
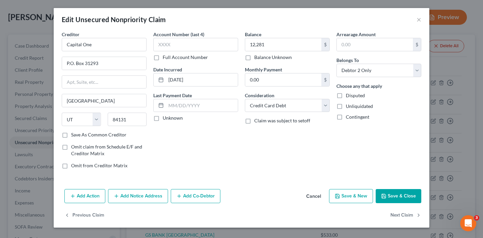
click at [405, 196] on button "Save & Close" at bounding box center [399, 196] width 46 height 14
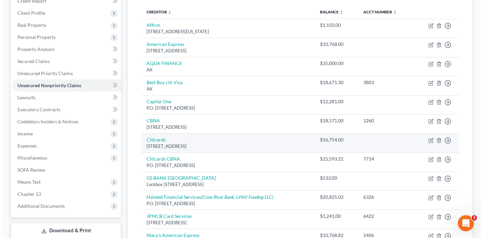
scroll to position [222, 0]
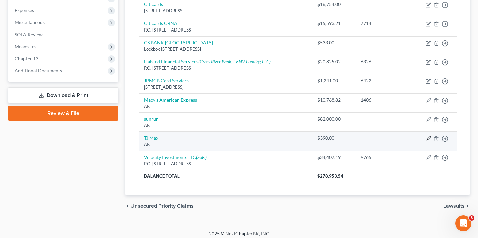
click at [428, 136] on icon "button" at bounding box center [428, 137] width 3 height 3
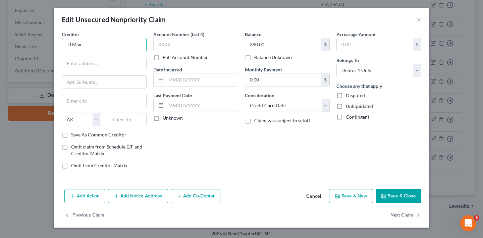
click at [115, 45] on input "TJ Max" at bounding box center [104, 44] width 85 height 13
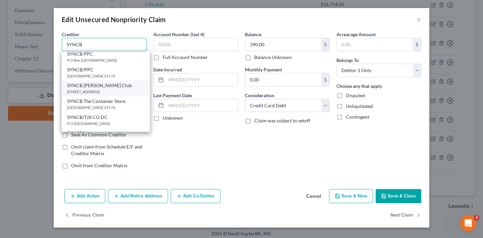
scroll to position [263, 0]
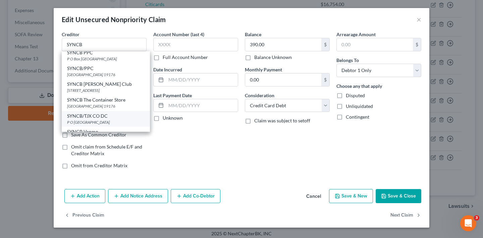
click at [112, 123] on div "P O [GEOGRAPHIC_DATA]" at bounding box center [105, 122] width 77 height 6
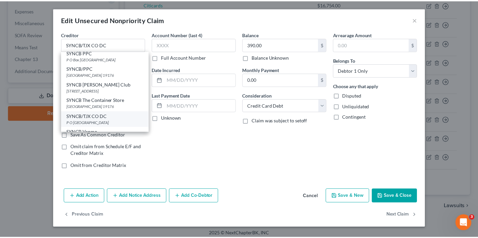
scroll to position [0, 0]
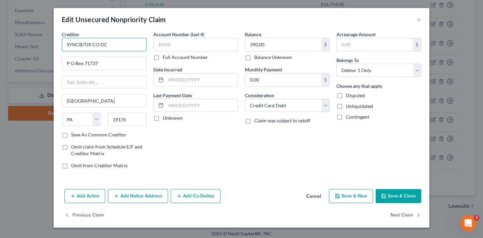
click at [110, 46] on input "SYNCB/TJX CO DC" at bounding box center [104, 44] width 85 height 13
click at [182, 153] on div "Account Number (last 4) Full Account Number Date Incurred Last Payment Date Unk…" at bounding box center [196, 103] width 92 height 144
click at [71, 136] on label "Save As Common Creditor" at bounding box center [98, 134] width 55 height 7
click at [74, 136] on input "Save As Common Creditor" at bounding box center [76, 133] width 4 height 4
drag, startPoint x: 245, startPoint y: 44, endPoint x: 235, endPoint y: 44, distance: 10.7
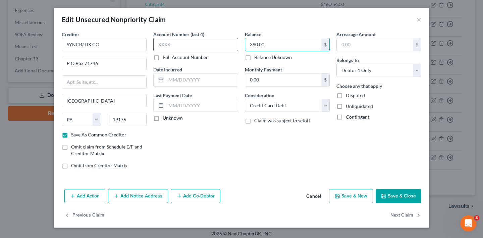
click at [235, 44] on div "Creditor * SYNCB/TJX CO P O Box 71746 [GEOGRAPHIC_DATA] [US_STATE] AK AR AZ CA …" at bounding box center [241, 103] width 366 height 144
click at [195, 83] on input "text" at bounding box center [202, 79] width 72 height 13
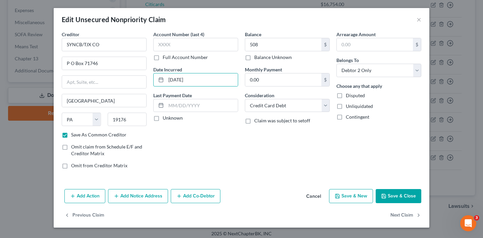
click at [403, 197] on button "Save & Close" at bounding box center [399, 196] width 46 height 14
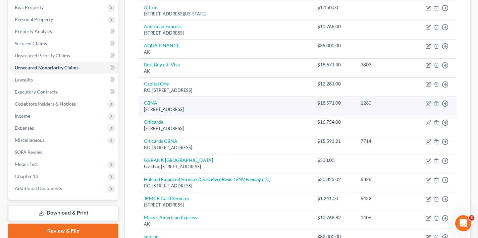
scroll to position [150, 0]
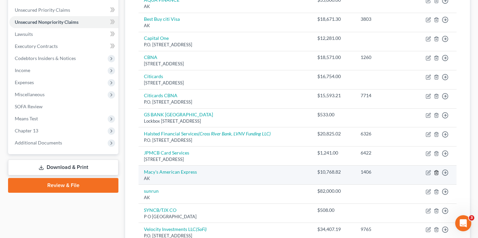
click at [437, 172] on line "button" at bounding box center [437, 172] width 0 height 1
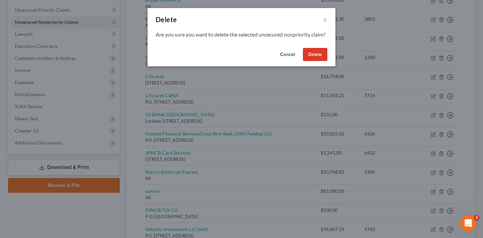
click at [321, 61] on button "Delete" at bounding box center [315, 54] width 24 height 13
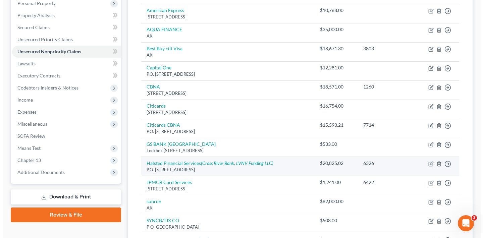
scroll to position [151, 0]
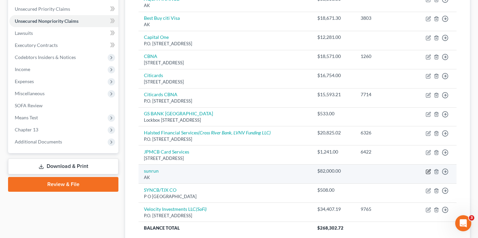
click at [428, 170] on icon "button" at bounding box center [428, 170] width 3 height 3
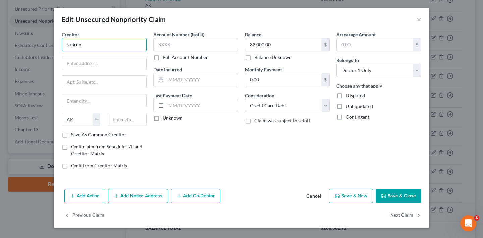
click at [101, 46] on input "sunrun" at bounding box center [104, 44] width 85 height 13
click at [101, 64] on input "text" at bounding box center [104, 63] width 84 height 13
click at [182, 148] on div "Account Number (last 4) Full Account Number Date Incurred Last Payment Date Unk…" at bounding box center [196, 103] width 92 height 144
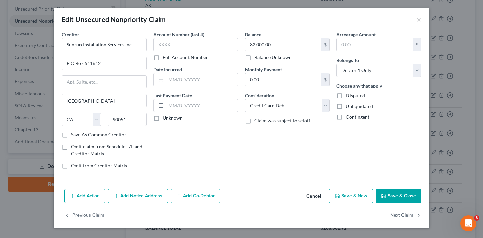
click at [71, 136] on label "Save As Common Creditor" at bounding box center [98, 134] width 55 height 7
click at [74, 136] on input "Save As Common Creditor" at bounding box center [76, 133] width 4 height 4
drag, startPoint x: 261, startPoint y: 45, endPoint x: 242, endPoint y: 46, distance: 19.2
click at [242, 46] on div "Balance 82,000.00 $ Balance Unknown Balance Undetermined 82,000.00 $ Balance Un…" at bounding box center [287, 103] width 92 height 144
click at [189, 80] on input "text" at bounding box center [202, 79] width 72 height 13
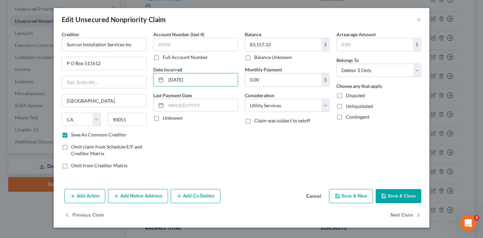
click at [143, 198] on button "Add Notice Address" at bounding box center [138, 196] width 60 height 14
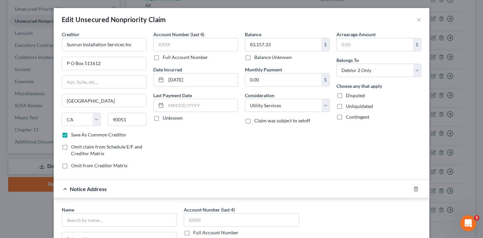
scroll to position [53, 0]
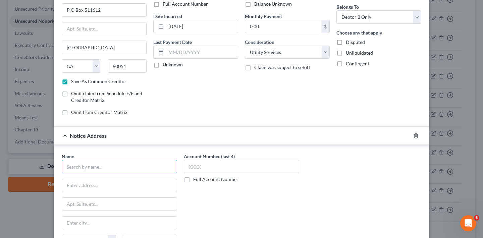
click at [111, 165] on input "text" at bounding box center [119, 166] width 115 height 13
click at [193, 179] on label "Full Account Number" at bounding box center [215, 179] width 45 height 7
click at [196, 179] on input "Full Account Number" at bounding box center [198, 178] width 4 height 4
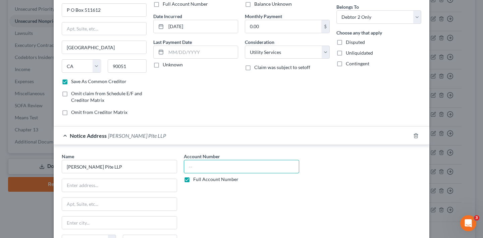
click at [194, 167] on input "text" at bounding box center [241, 166] width 115 height 13
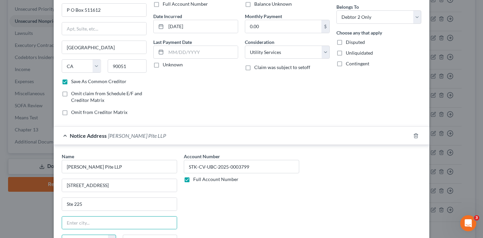
scroll to position [63, 0]
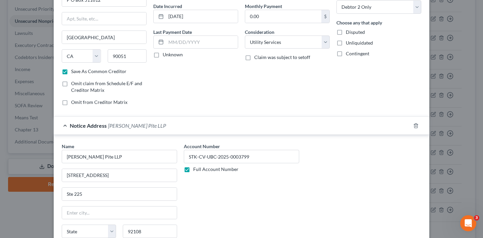
click at [316, 191] on div "Name * [PERSON_NAME][GEOGRAPHIC_DATA] LLP [STREET_ADDRESS][GEOGRAPHIC_DATA][US_…" at bounding box center [241, 199] width 366 height 113
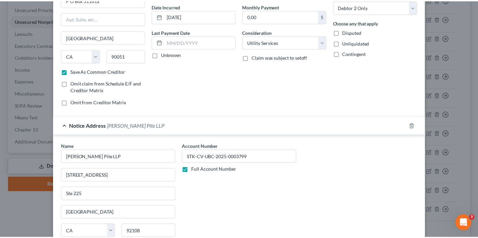
scroll to position [121, 0]
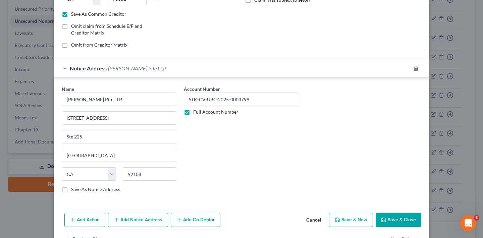
click at [71, 190] on label "Save As Notice Address" at bounding box center [95, 189] width 49 height 7
click at [74, 190] on input "Save As Notice Address" at bounding box center [76, 188] width 4 height 4
click at [386, 223] on button "Save & Close" at bounding box center [399, 220] width 46 height 14
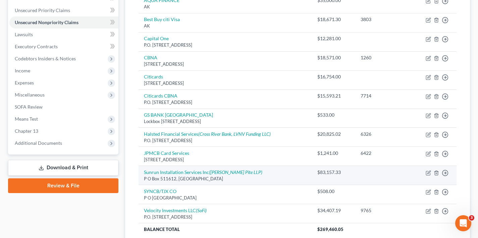
scroll to position [205, 0]
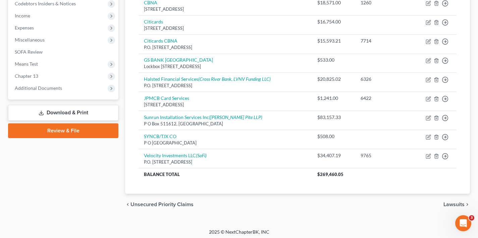
click at [452, 202] on span "Lawsuits" at bounding box center [453, 204] width 21 height 5
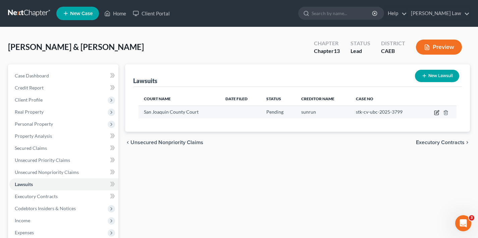
click at [436, 113] on icon "button" at bounding box center [437, 111] width 3 height 3
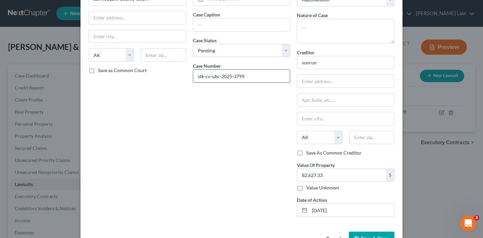
scroll to position [46, 0]
drag, startPoint x: 201, startPoint y: 76, endPoint x: 194, endPoint y: 76, distance: 7.0
click at [194, 76] on input "stk-cv-ubc-2025-3799" at bounding box center [241, 76] width 97 height 13
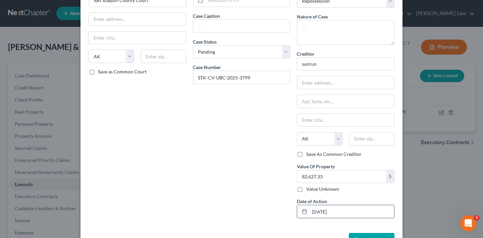
drag, startPoint x: 335, startPoint y: 211, endPoint x: 303, endPoint y: 212, distance: 31.9
click at [303, 212] on div "[DATE]" at bounding box center [346, 211] width 98 height 13
drag, startPoint x: 323, startPoint y: 177, endPoint x: 288, endPoint y: 177, distance: 35.2
click at [288, 177] on div "Court name * San Joaquin County Court State [US_STATE] AK AR AZ CA CO [GEOGRAPH…" at bounding box center [241, 105] width 313 height 237
click at [209, 169] on div "Date Filed Case Caption Case Status * Select Pending On Appeal Concluded Case N…" at bounding box center [241, 105] width 104 height 237
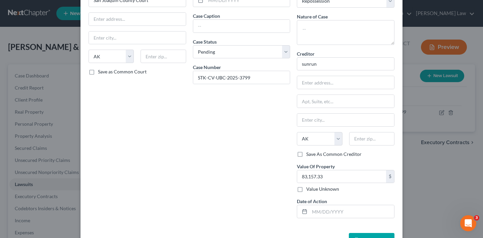
scroll to position [0, 0]
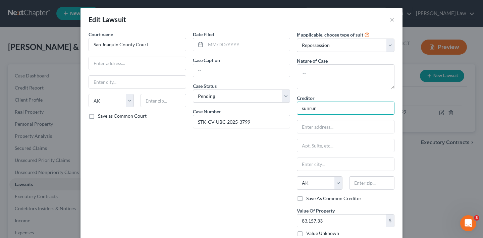
drag, startPoint x: 324, startPoint y: 109, endPoint x: 292, endPoint y: 108, distance: 32.2
click at [293, 108] on div "If applicable, choose type of suit Select Repossession Garnishment Foreclosure …" at bounding box center [345, 149] width 104 height 237
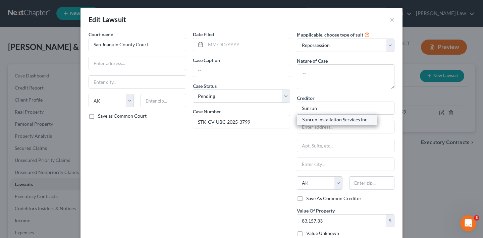
click at [355, 122] on div "Sunrun Installation Services Inc" at bounding box center [337, 119] width 70 height 7
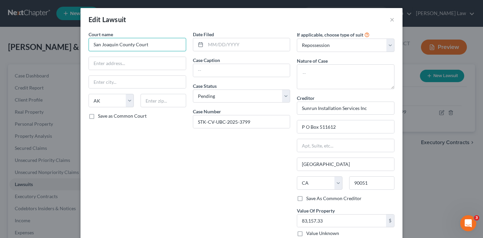
click at [161, 43] on input "San Joaquin County Court" at bounding box center [138, 44] width 98 height 13
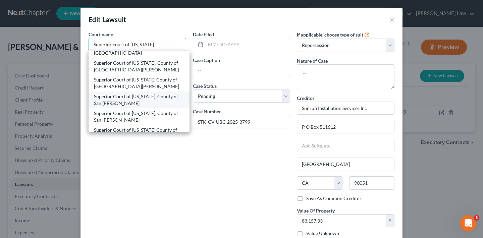
scroll to position [54, 0]
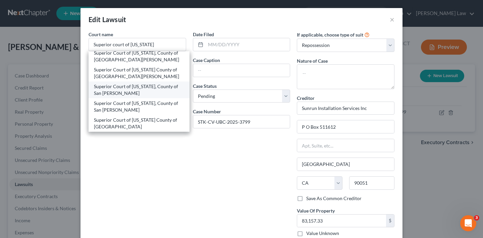
click at [142, 89] on div "Superior Court of [US_STATE], County of San [PERSON_NAME]" at bounding box center [139, 89] width 90 height 13
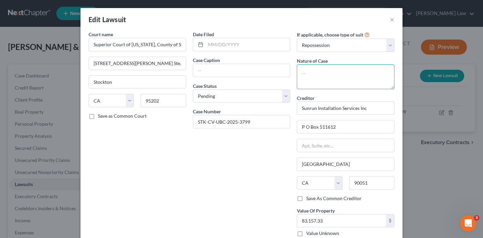
click at [311, 73] on textarea at bounding box center [346, 76] width 98 height 25
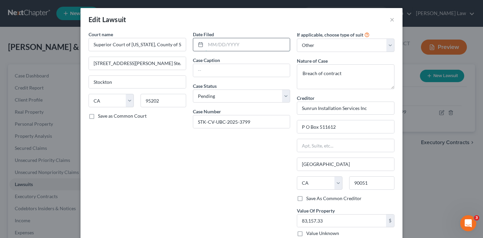
click at [229, 47] on input "text" at bounding box center [248, 44] width 84 height 13
click at [246, 164] on div "Date Filed [DATE] Case Caption Case Status * Select Pending On Appeal Concluded…" at bounding box center [241, 136] width 104 height 211
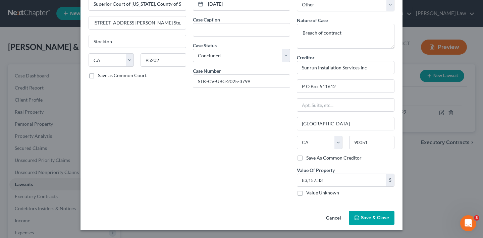
click at [381, 221] on button "Save & Close" at bounding box center [372, 218] width 46 height 14
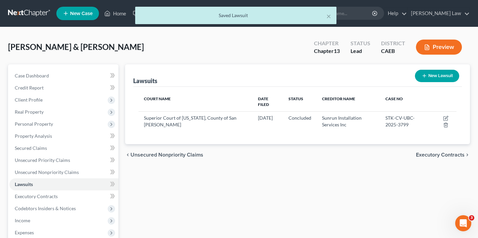
click at [452, 152] on span "Executory Contracts" at bounding box center [440, 154] width 49 height 5
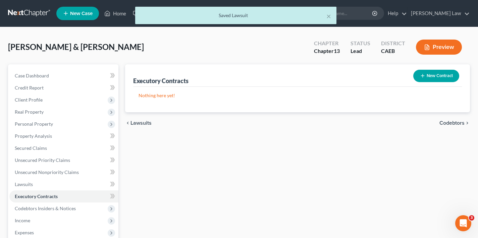
click at [454, 123] on span "Codebtors" at bounding box center [451, 122] width 25 height 5
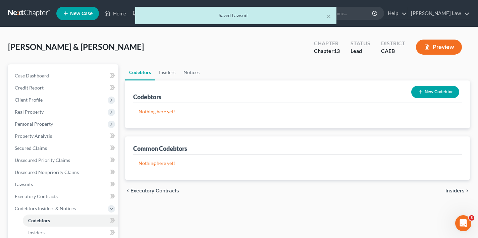
click at [443, 46] on button "Preview" at bounding box center [439, 47] width 46 height 15
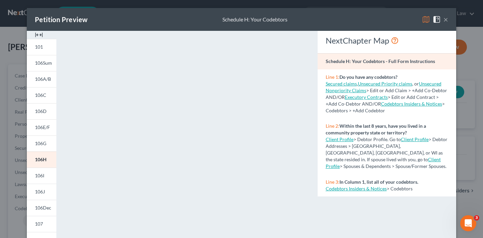
click at [444, 20] on button "×" at bounding box center [445, 19] width 5 height 8
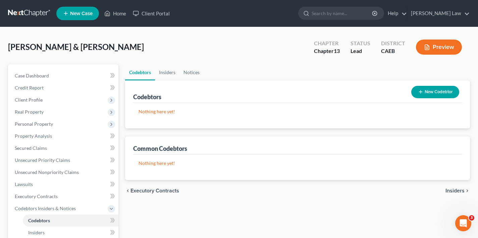
click at [440, 93] on button "New Codebtor" at bounding box center [435, 92] width 48 height 12
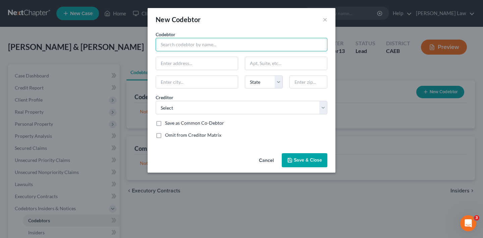
click at [217, 46] on input "text" at bounding box center [242, 44] width 172 height 13
click at [272, 129] on div "Codebtor * [PERSON_NAME] Codebtor * [PERSON_NAME] [GEOGRAPHIC_DATA] [GEOGRAPHIC…" at bounding box center [241, 87] width 178 height 113
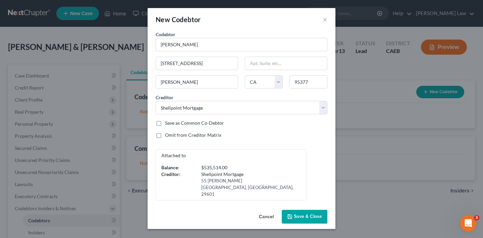
click at [308, 214] on span "Save & Close" at bounding box center [308, 217] width 28 height 6
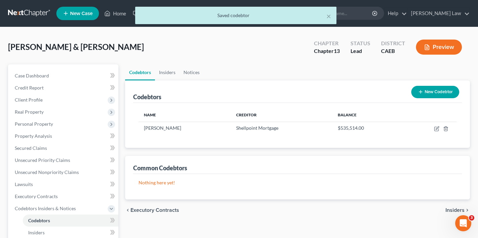
click at [454, 211] on span "Insiders" at bounding box center [454, 210] width 19 height 5
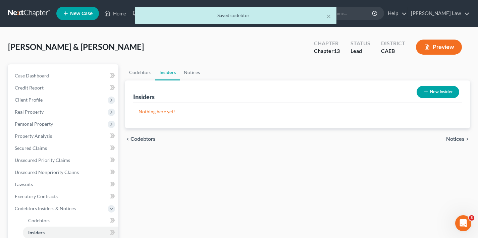
click at [452, 140] on span "Notices" at bounding box center [455, 138] width 18 height 5
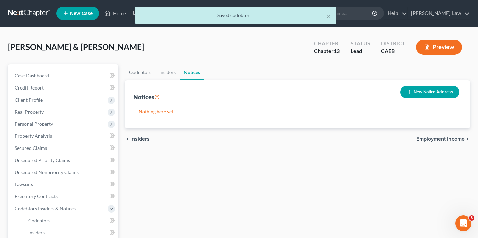
click at [445, 139] on span "Employment Income" at bounding box center [440, 138] width 48 height 5
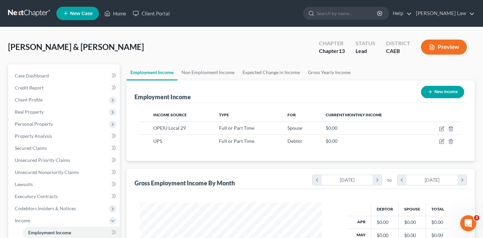
scroll to position [120, 195]
